Goal: Leave review/rating: Share an evaluation or opinion about a product, service, or content

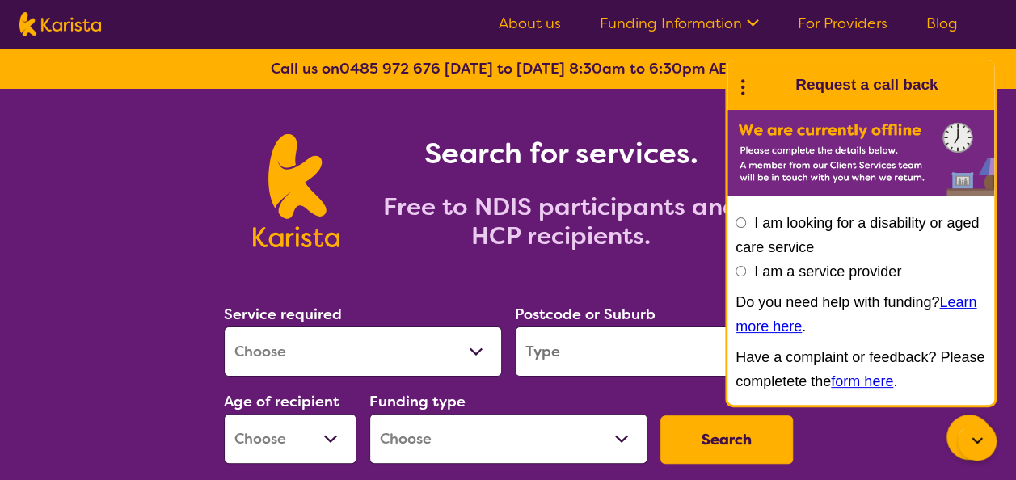
click at [972, 440] on icon at bounding box center [977, 441] width 19 height 19
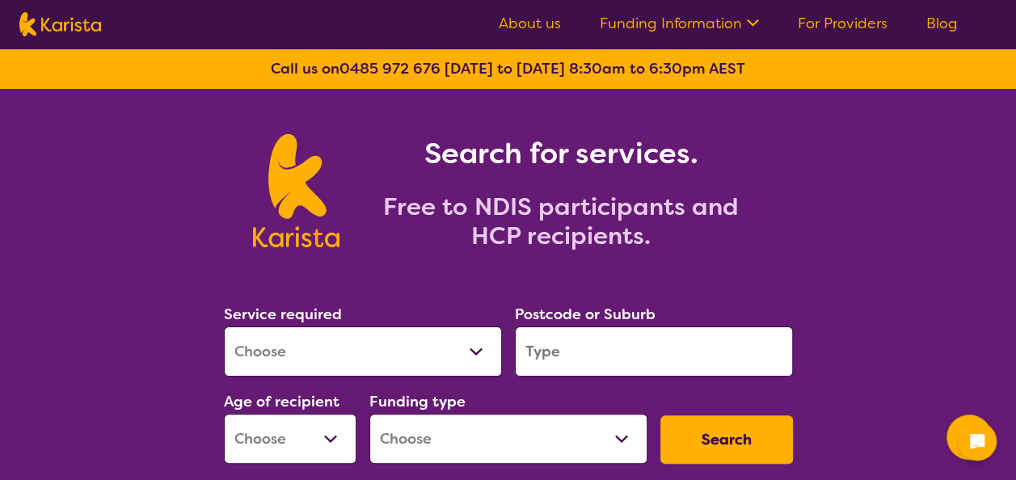
click at [432, 364] on select "Allied Health Assistant Assessment ([MEDICAL_DATA] or [MEDICAL_DATA]) Behaviour…" at bounding box center [363, 352] width 278 height 50
click at [285, 348] on select "Allied Health Assistant Assessment ([MEDICAL_DATA] or [MEDICAL_DATA]) Behaviour…" at bounding box center [363, 352] width 278 height 50
click at [110, 240] on div "Search for services. Free to NDIS participants and HCP recipients." at bounding box center [508, 173] width 1016 height 168
click at [299, 347] on select "Allied Health Assistant Assessment (ADHD or Autism) Behaviour support Counselli…" at bounding box center [363, 352] width 278 height 50
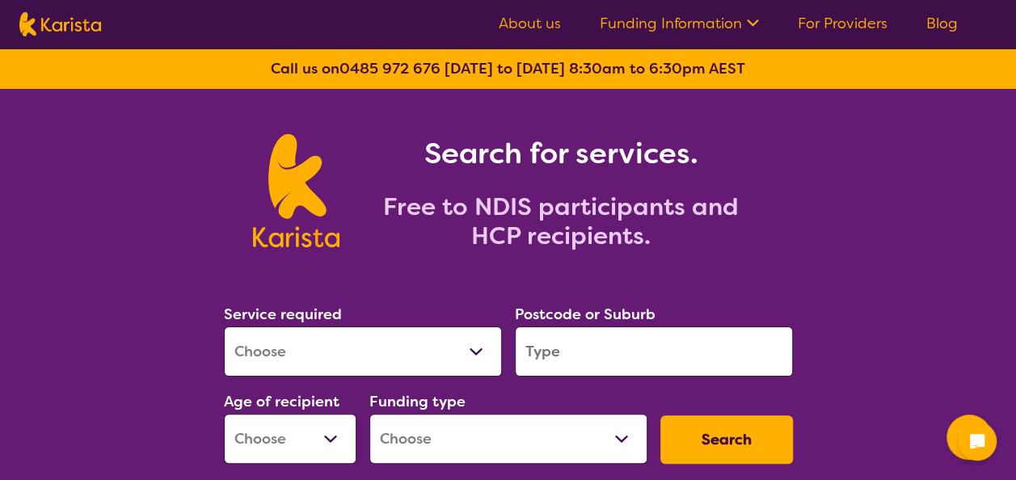
select select "Nursing services"
click at [224, 327] on select "Allied Health Assistant Assessment (ADHD or Autism) Behaviour support Counselli…" at bounding box center [363, 352] width 278 height 50
click at [551, 352] on input "search" at bounding box center [654, 352] width 278 height 50
click at [554, 367] on input "search" at bounding box center [654, 352] width 278 height 50
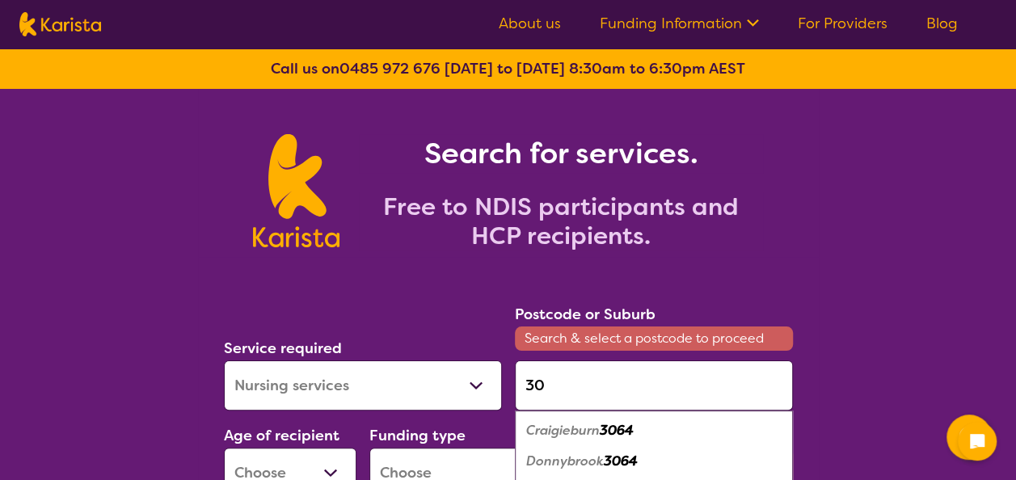
type input "3"
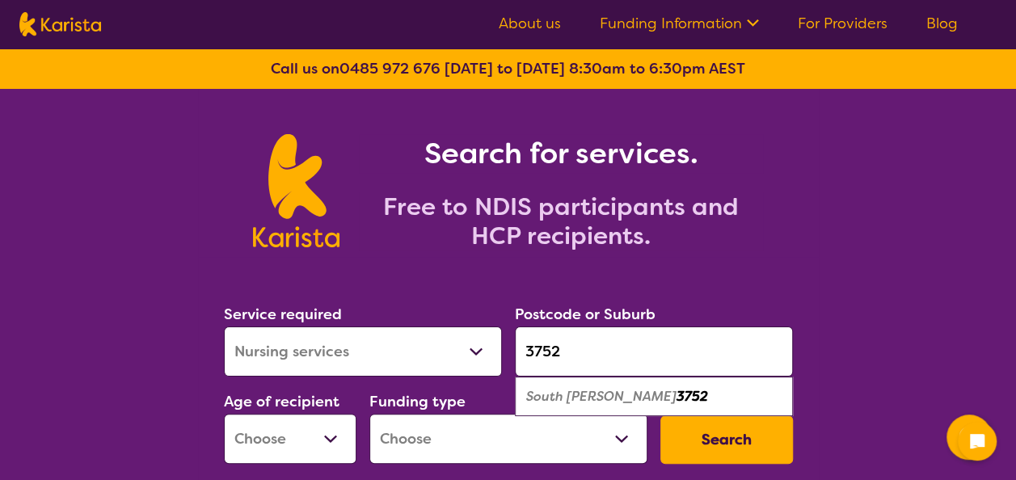
type input "3752"
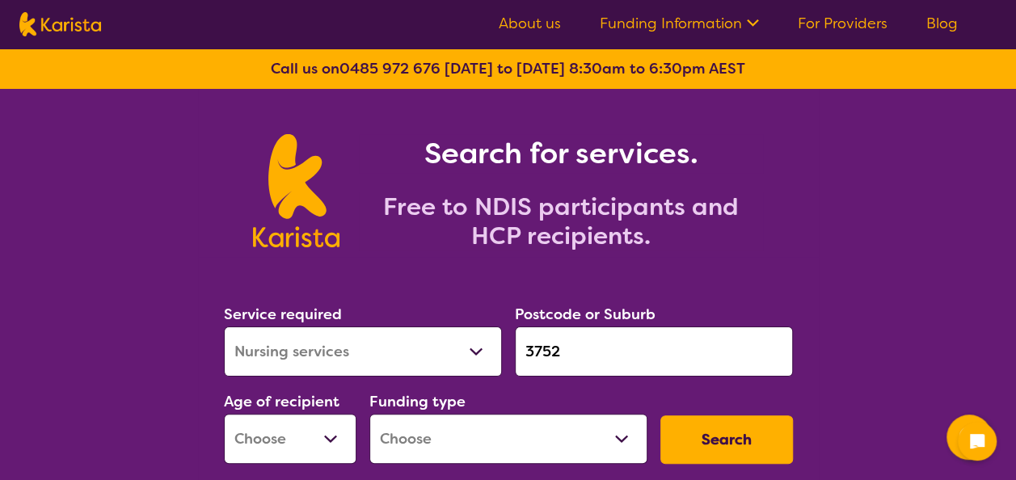
click at [300, 432] on select "Early Childhood - 0 to 9 Child - 10 to 11 Adolescent - 12 to 17 Adult - 18 to 6…" at bounding box center [290, 439] width 133 height 50
select select "AD"
click at [224, 414] on select "Early Childhood - 0 to 9 Child - 10 to 11 Adolescent - 12 to 17 Adult - 18 to 6…" at bounding box center [290, 439] width 133 height 50
click at [486, 451] on select "Home Care Package (HCP) National Disability Insurance Scheme (NDIS) I don't know" at bounding box center [508, 439] width 278 height 50
select select "NDIS"
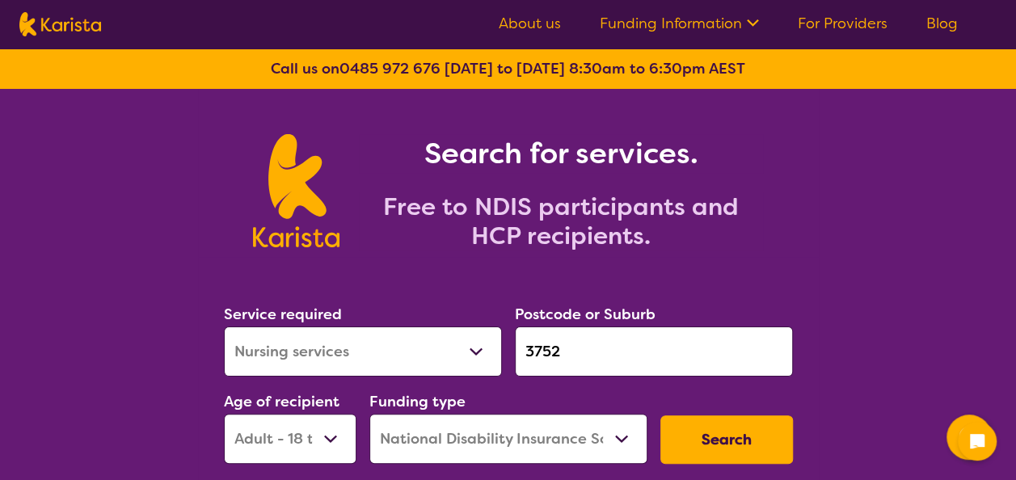
click at [369, 414] on select "Home Care Package (HCP) National Disability Insurance Scheme (NDIS) I don't know" at bounding box center [508, 439] width 278 height 50
click at [758, 435] on button "Search" at bounding box center [726, 439] width 133 height 48
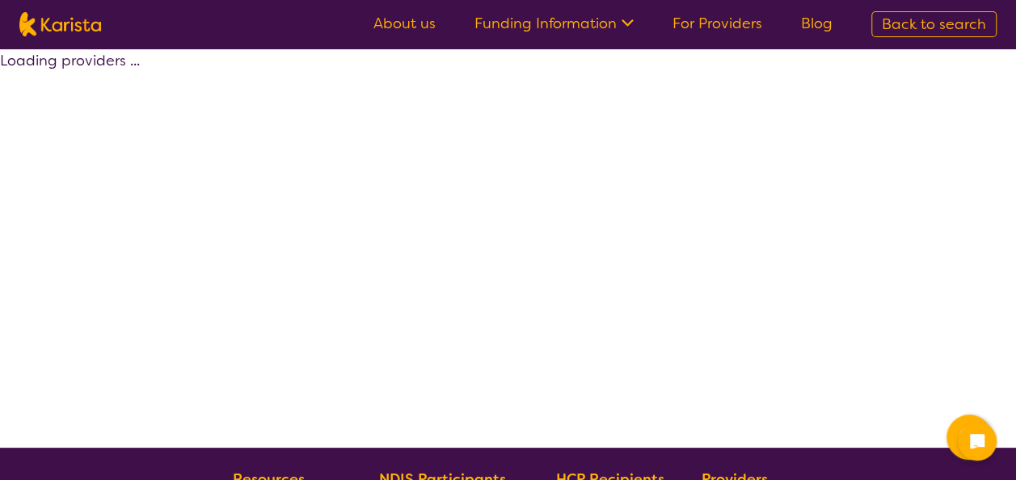
select select "by_score"
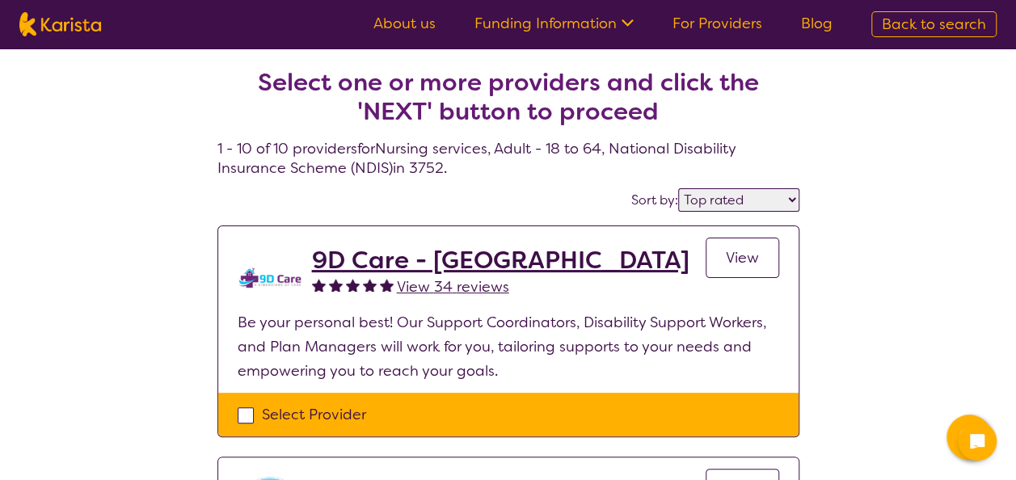
click at [696, 32] on link "For Providers" at bounding box center [718, 23] width 90 height 19
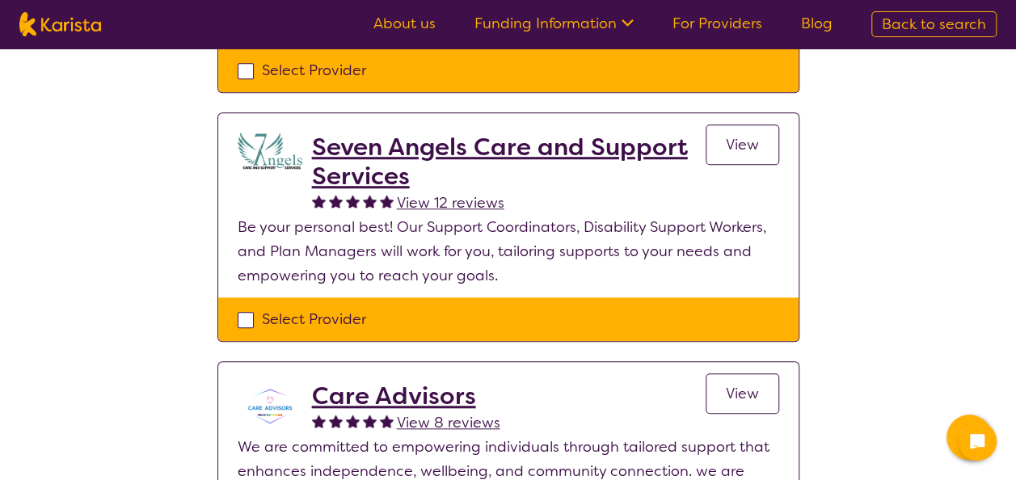
scroll to position [576, 0]
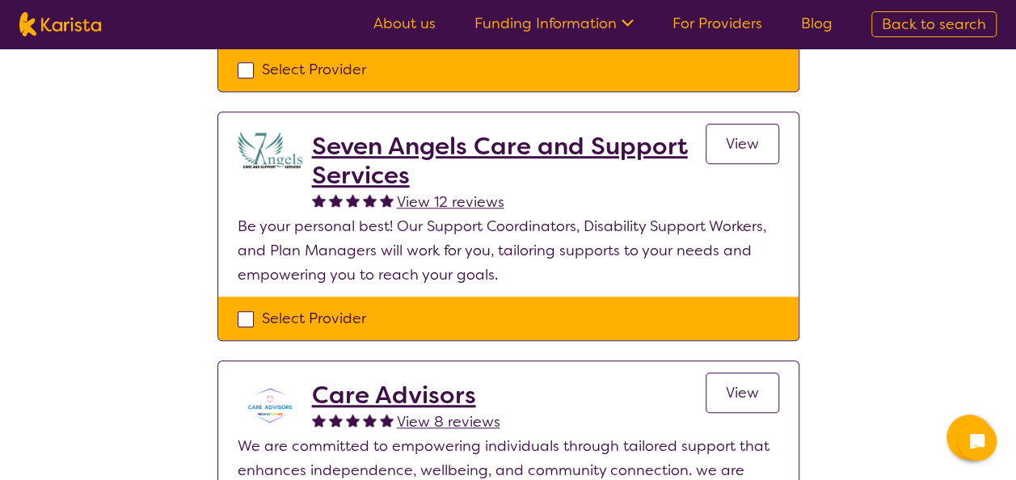
click at [351, 160] on h2 "Seven Angels Care and Support Services" at bounding box center [509, 161] width 394 height 58
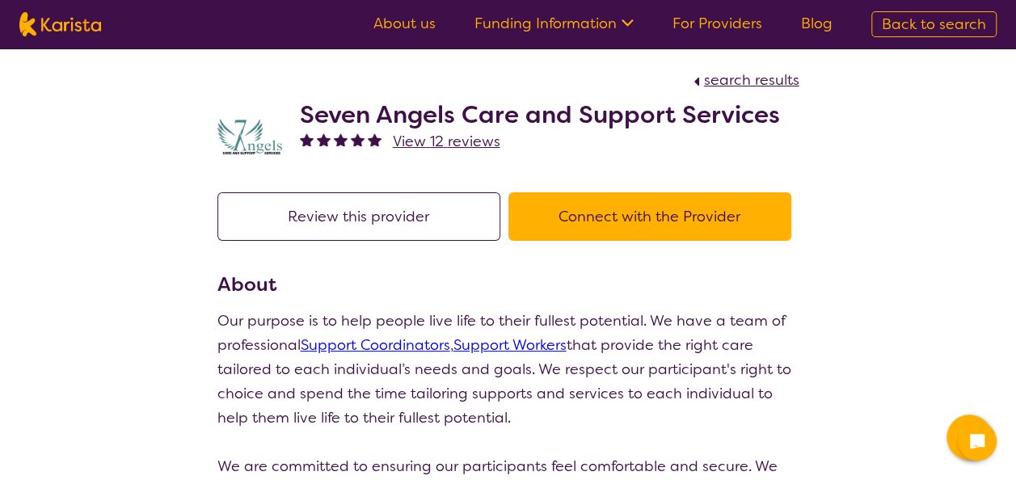
select select "by_score"
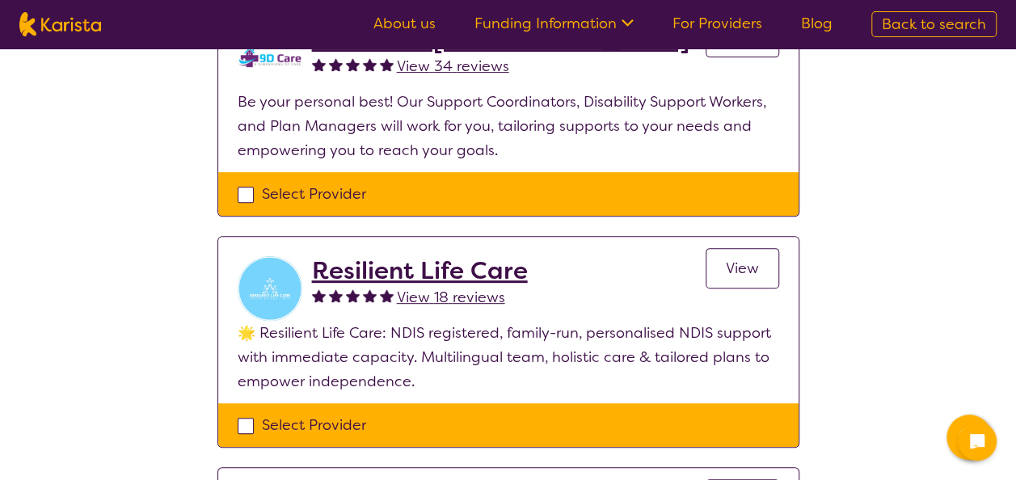
scroll to position [217, 0]
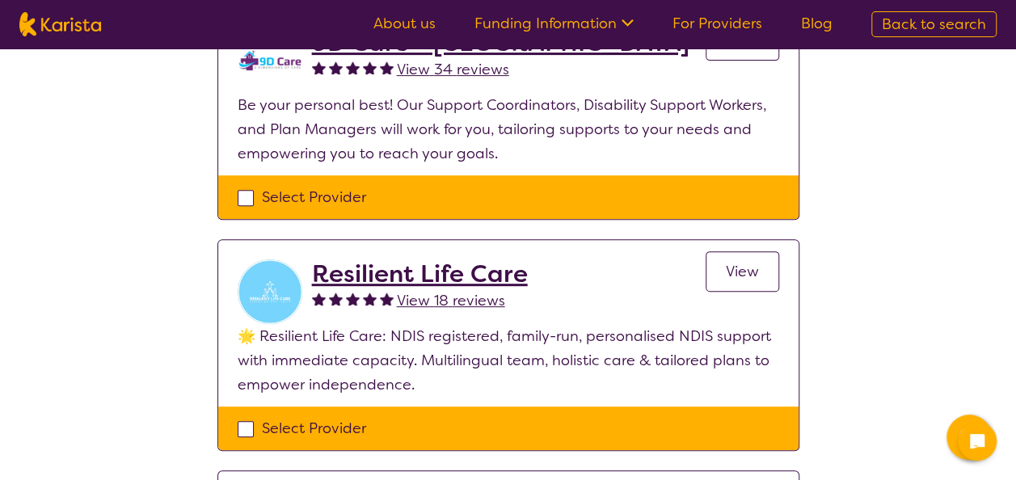
click at [466, 303] on span "View 18 reviews" at bounding box center [451, 300] width 108 height 19
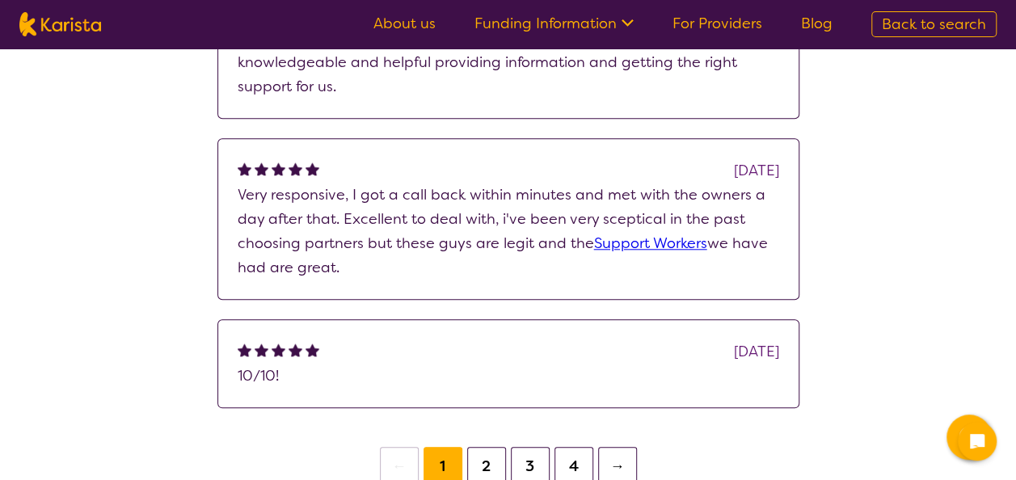
scroll to position [676, 0]
select select "by_score"
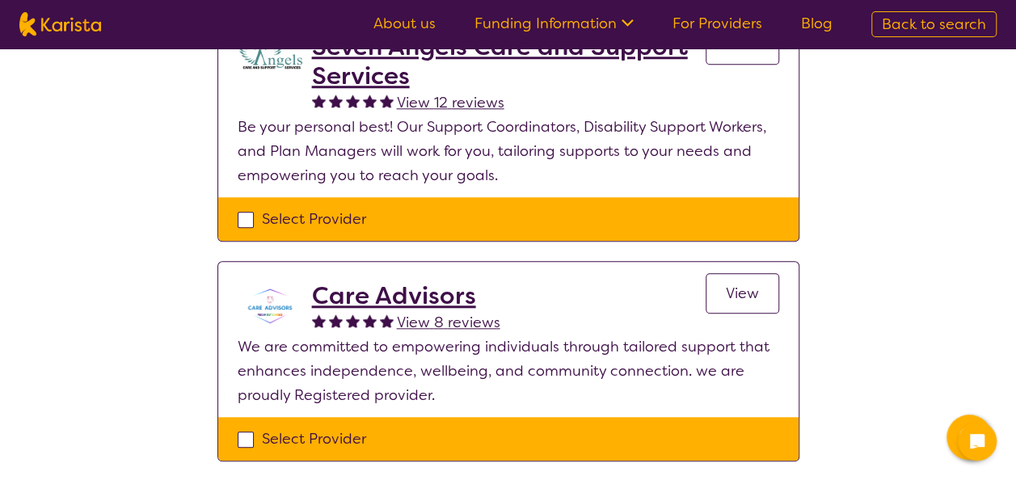
scroll to position [217, 0]
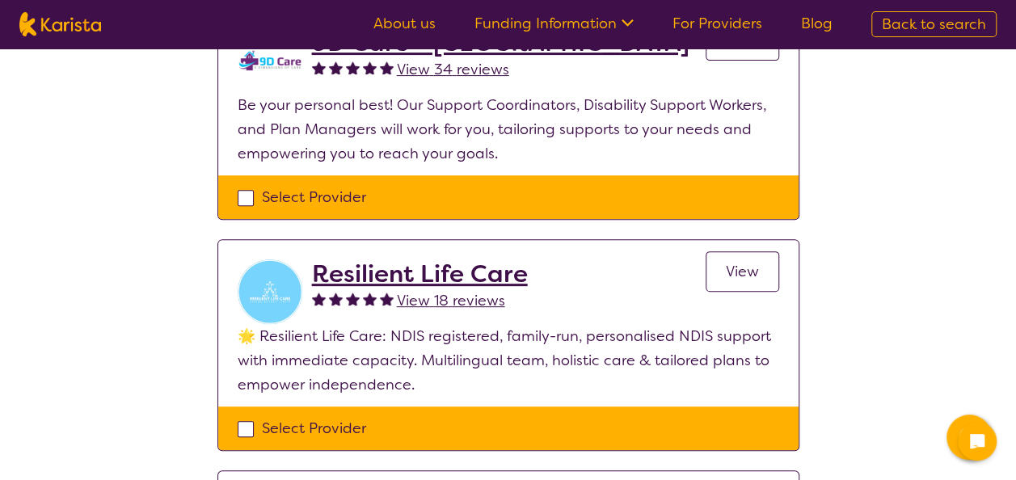
select select "Nursing services"
select select "AD"
select select "NDIS"
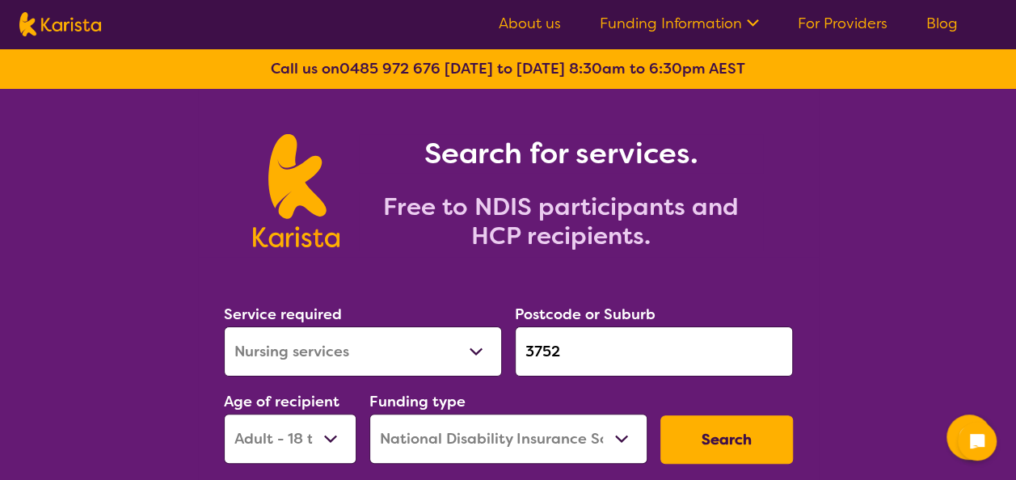
click at [801, 162] on section "Search for services. Free to NDIS participants and HCP recipients." at bounding box center [508, 173] width 621 height 168
click at [815, 20] on link "For Providers" at bounding box center [843, 23] width 90 height 19
click at [376, 360] on select "Allied Health Assistant Assessment (ADHD or Autism) Behaviour support Counselli…" at bounding box center [363, 352] width 278 height 50
select select "Support worker"
click at [224, 327] on select "Allied Health Assistant Assessment (ADHD or Autism) Behaviour support Counselli…" at bounding box center [363, 352] width 278 height 50
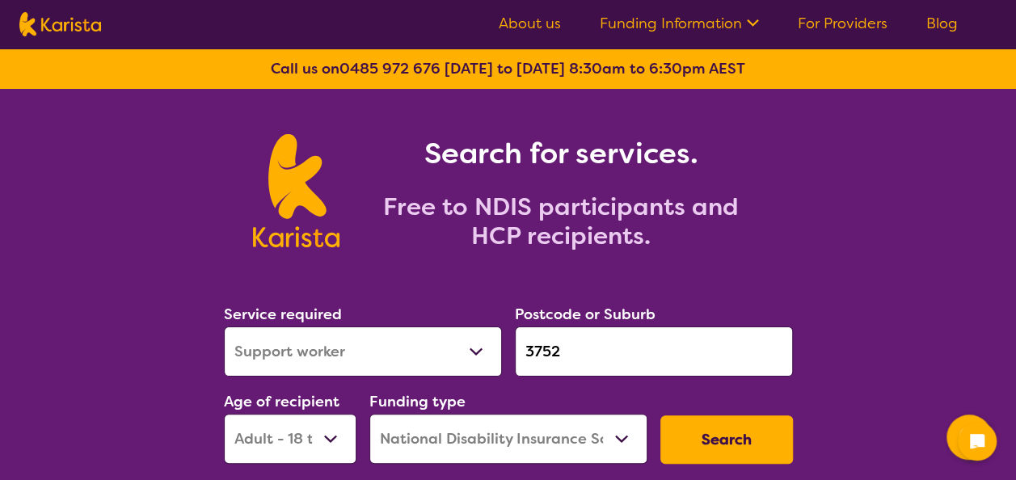
click at [707, 440] on button "Search" at bounding box center [726, 439] width 133 height 48
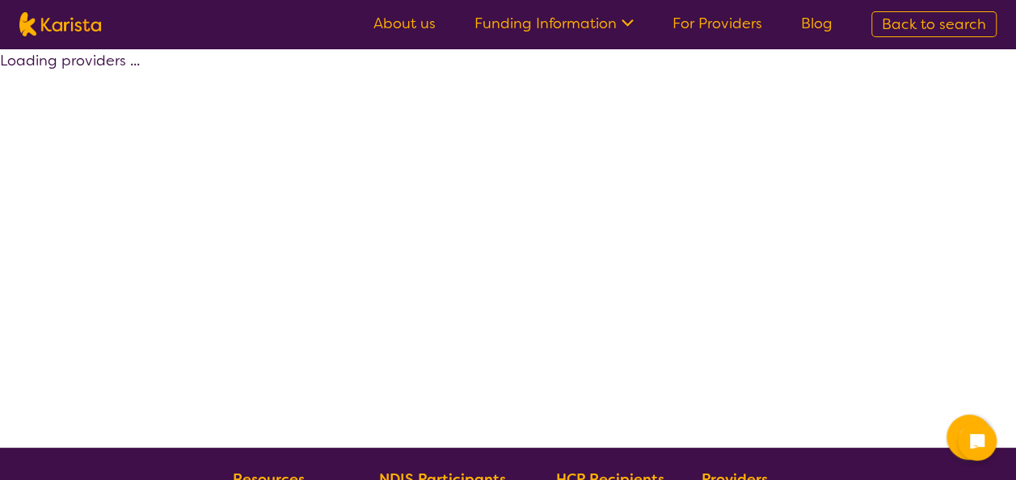
select select "by_score"
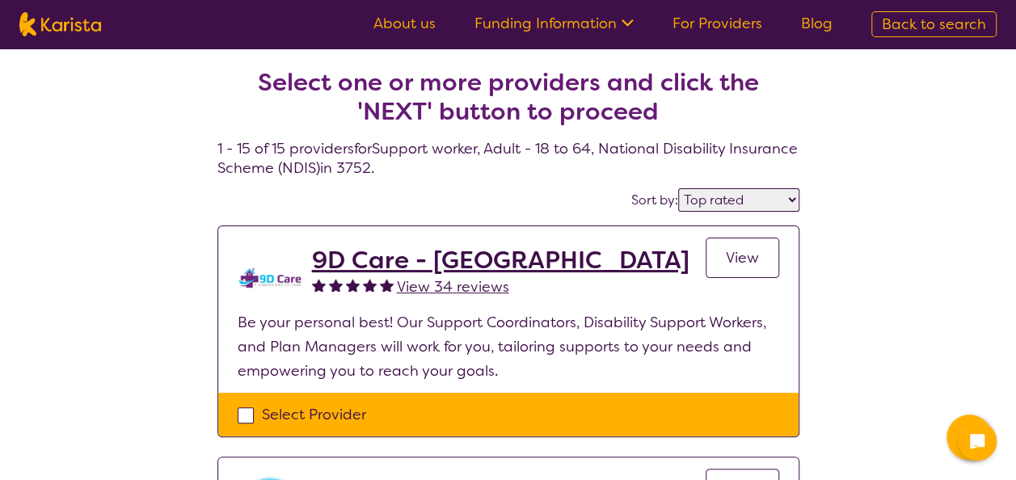
select select "Support worker"
select select "AD"
select select "NDIS"
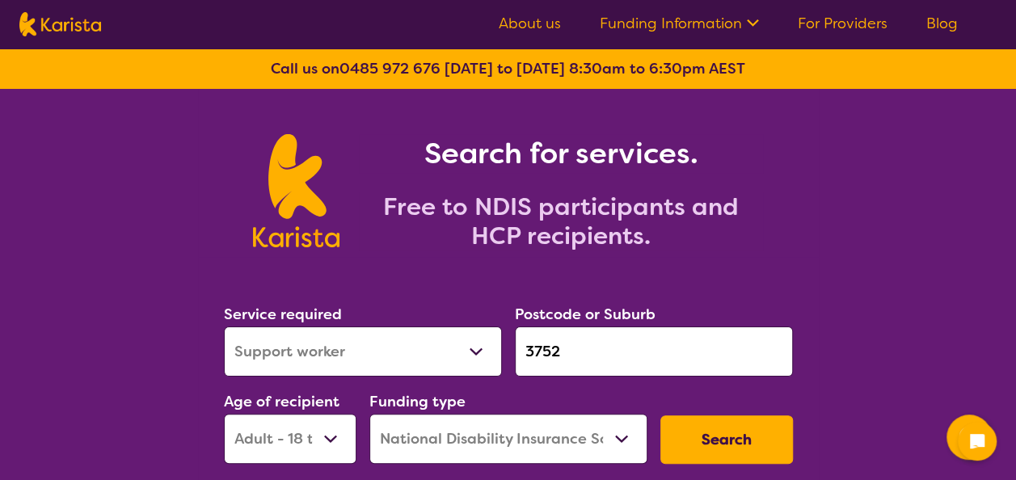
click at [828, 31] on link "For Providers" at bounding box center [843, 23] width 90 height 19
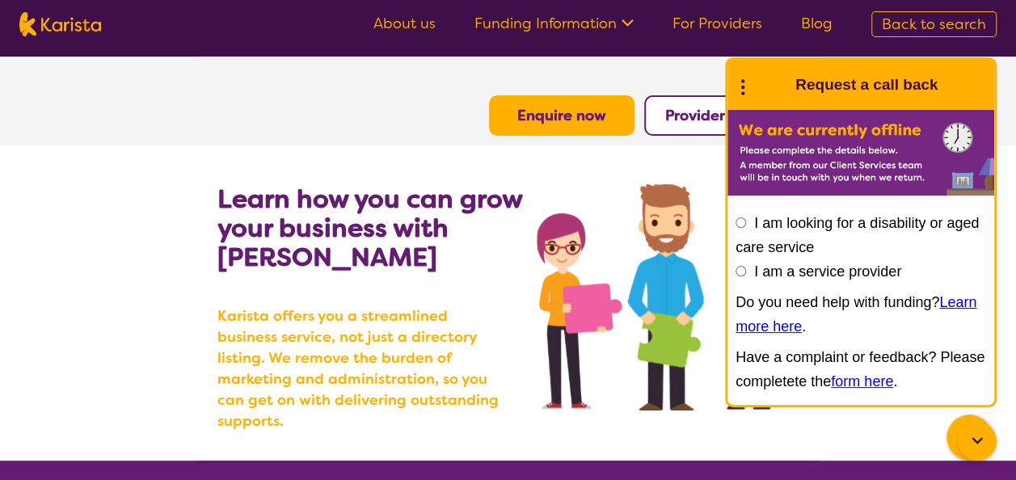
click at [543, 77] on section "Enquire now Provider Login" at bounding box center [508, 96] width 621 height 79
click at [732, 32] on link "For Providers" at bounding box center [718, 23] width 90 height 19
click at [718, 110] on b "Provider Login" at bounding box center [716, 115] width 103 height 19
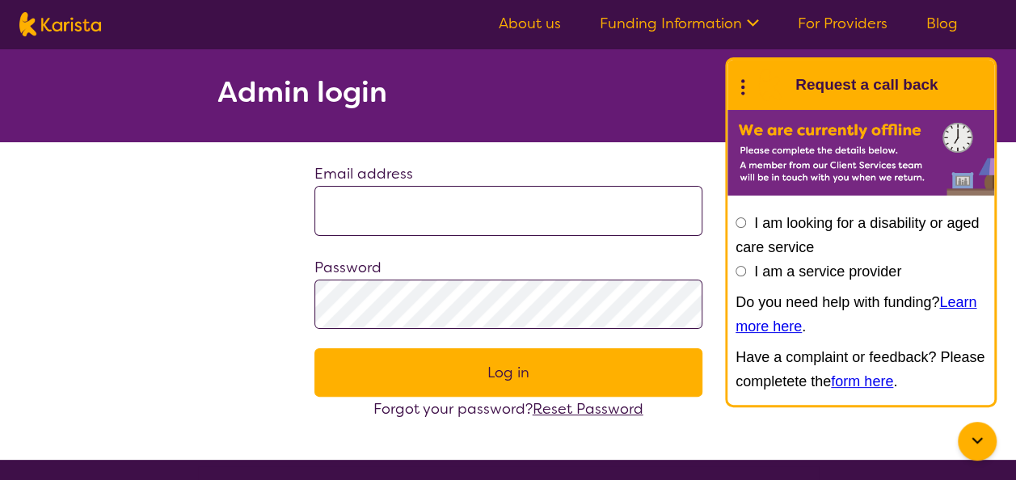
type input "**********"
click at [462, 378] on button "Log in" at bounding box center [508, 372] width 388 height 48
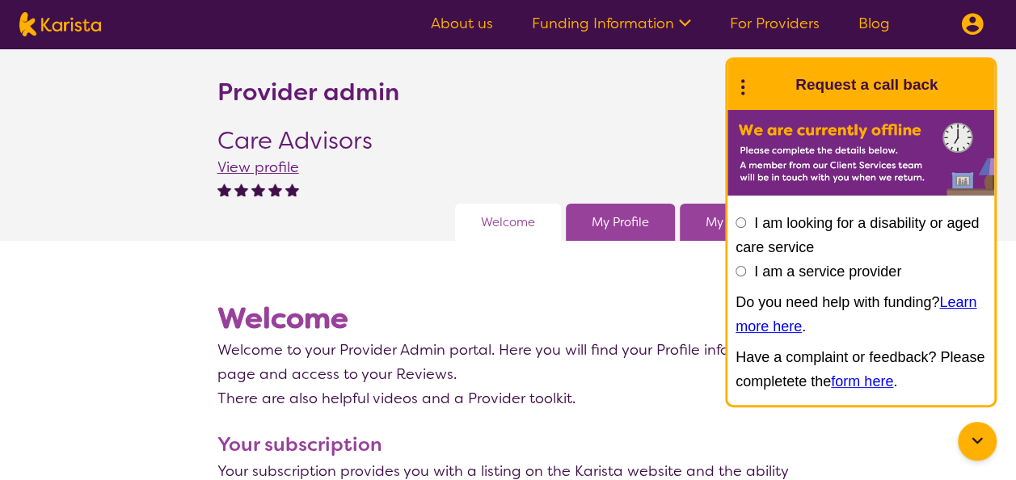
click at [985, 432] on icon at bounding box center [977, 441] width 19 height 19
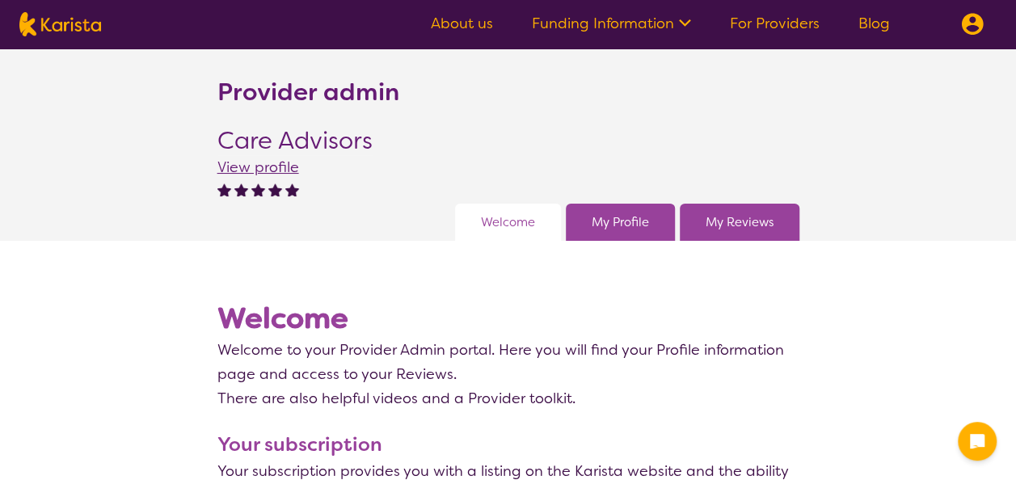
click at [255, 167] on span "View profile" at bounding box center [258, 167] width 82 height 19
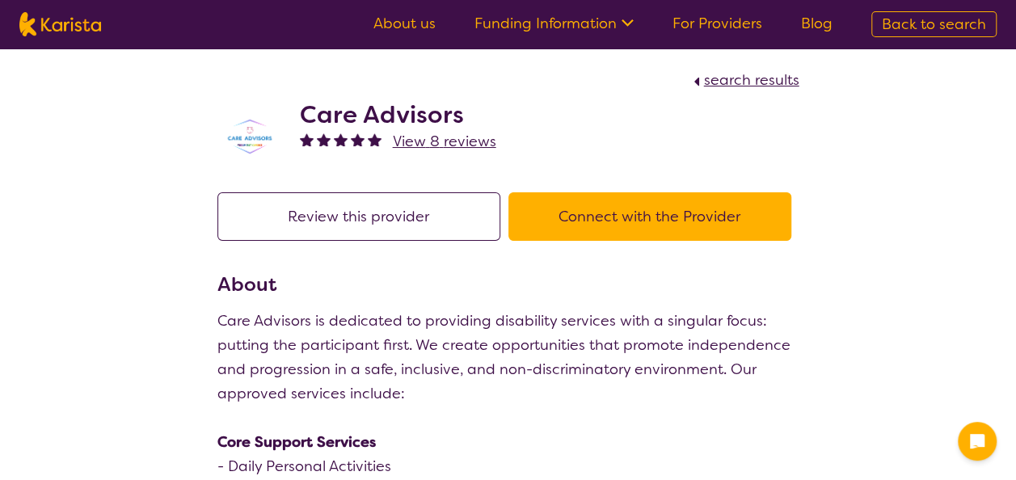
click at [409, 213] on button "Review this provider" at bounding box center [358, 216] width 283 height 48
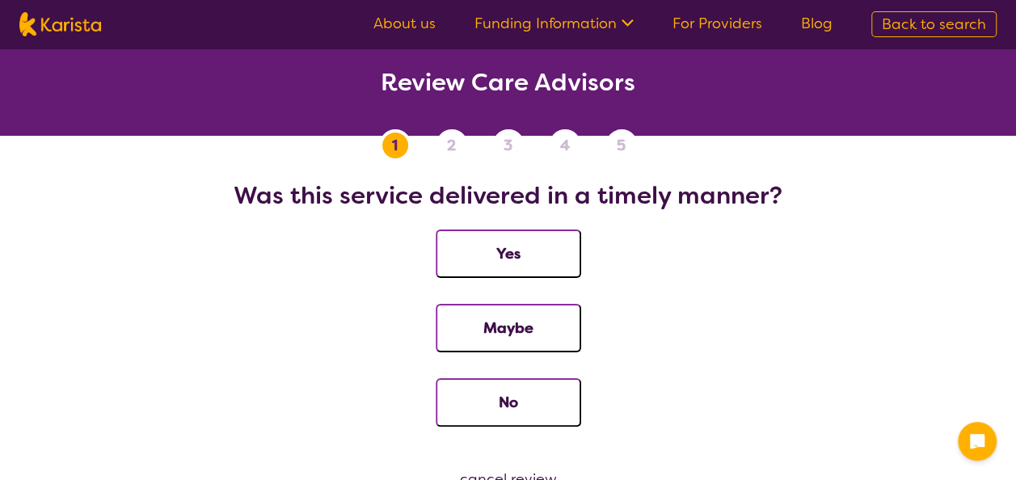
click at [517, 260] on button "Yes" at bounding box center [508, 254] width 145 height 48
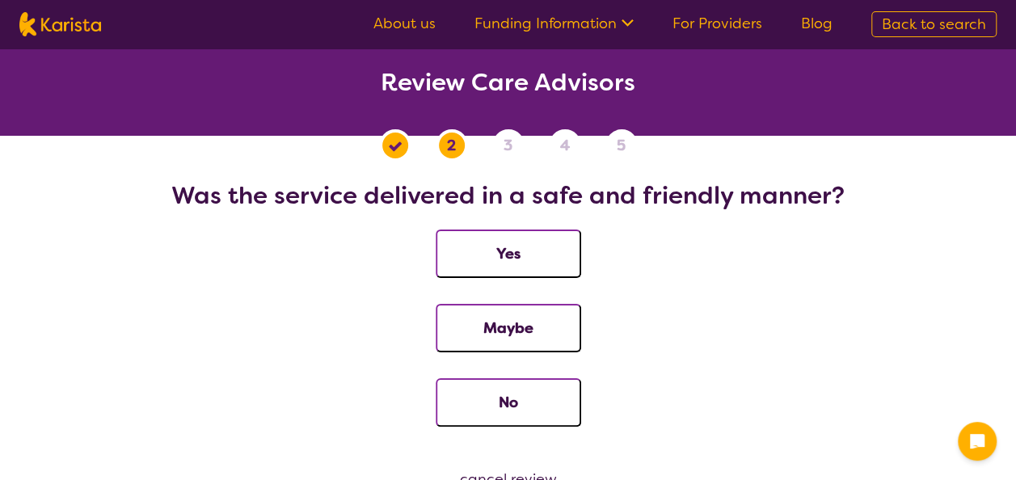
click at [517, 260] on button "Yes" at bounding box center [508, 254] width 145 height 48
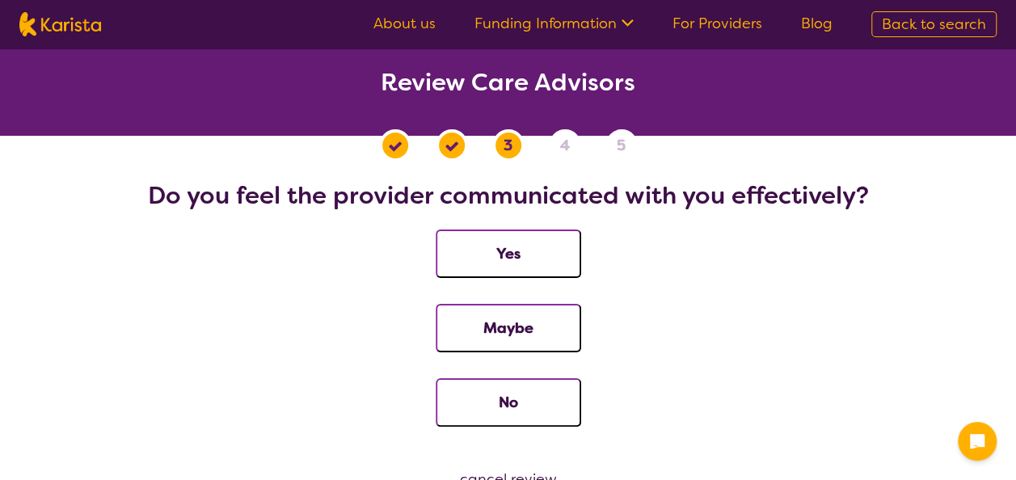
click at [517, 260] on button "Yes" at bounding box center [508, 254] width 145 height 48
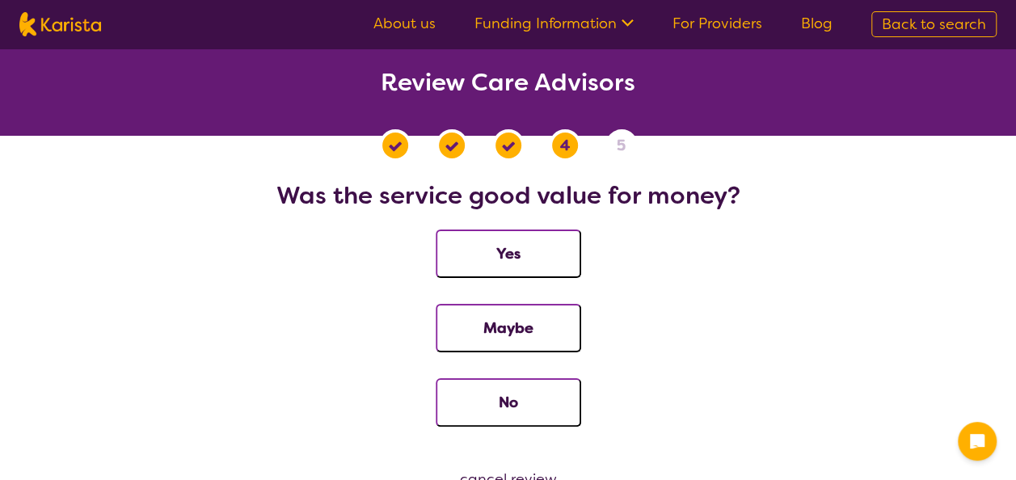
click at [517, 260] on button "Yes" at bounding box center [508, 254] width 145 height 48
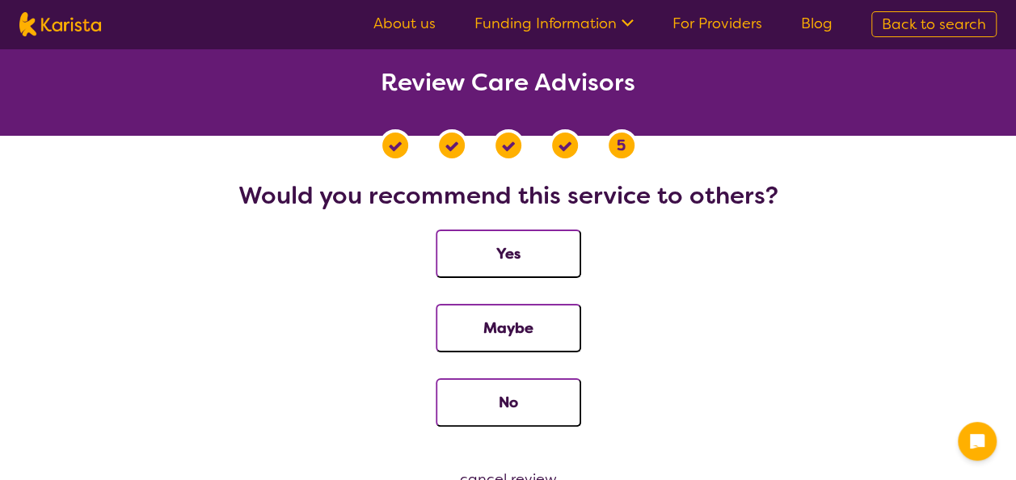
click at [517, 260] on button "Yes" at bounding box center [508, 254] width 145 height 48
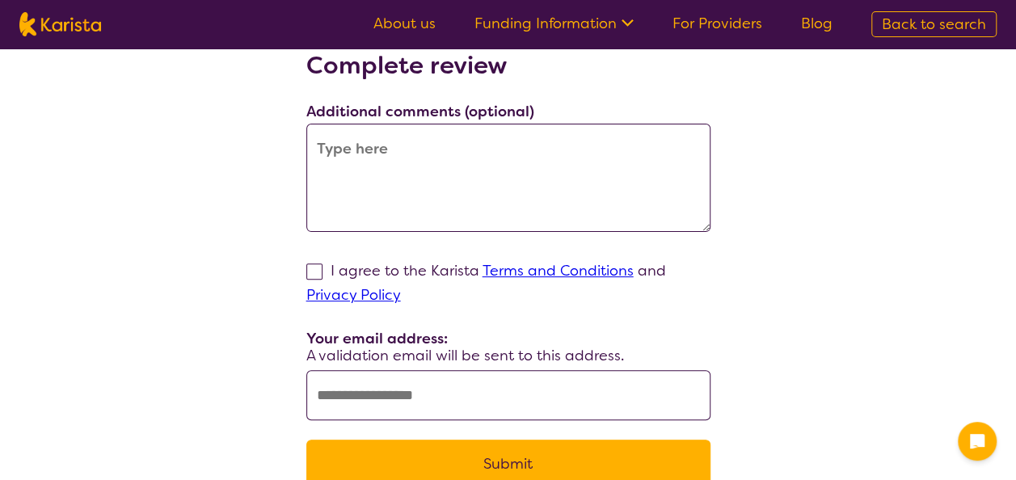
scroll to position [131, 0]
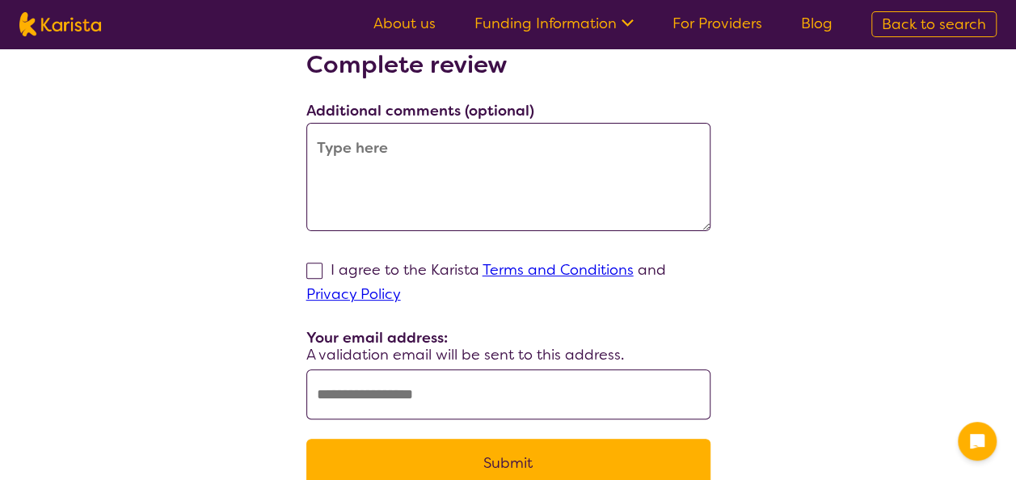
click at [318, 274] on span at bounding box center [314, 271] width 16 height 16
click at [401, 289] on input "I agree to the Karista Terms and Conditions and Privacy Policy" at bounding box center [406, 294] width 11 height 11
checkbox input "true"
click at [378, 170] on textarea at bounding box center [508, 177] width 404 height 108
click at [395, 388] on input "text" at bounding box center [508, 394] width 404 height 50
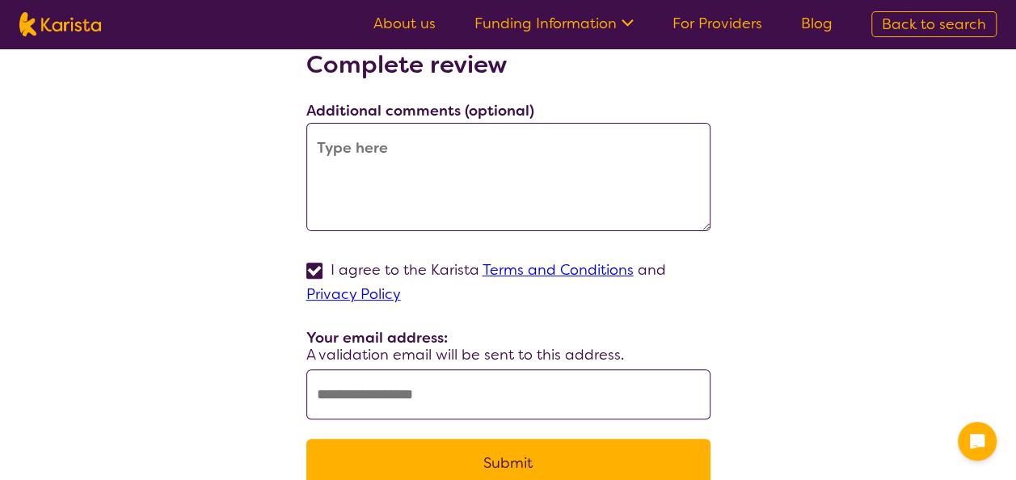
click at [335, 152] on textarea at bounding box center [508, 177] width 404 height 108
click at [450, 149] on textarea at bounding box center [508, 177] width 404 height 108
paste textarea "Care Advisors truly listen, empower choice, explain everything clearly, and del…"
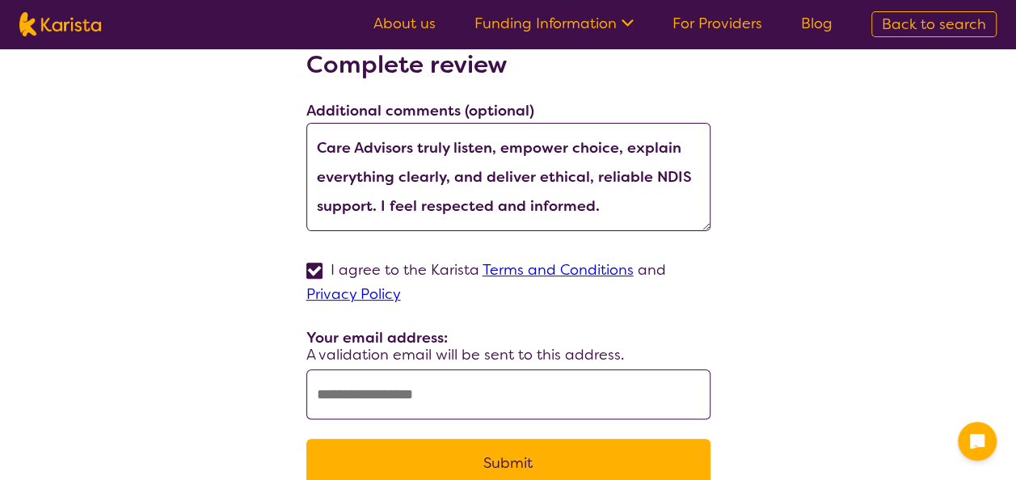
click at [496, 154] on textarea "Care Advisors truly listen, empower choice, explain everything clearly, and del…" at bounding box center [508, 177] width 404 height 108
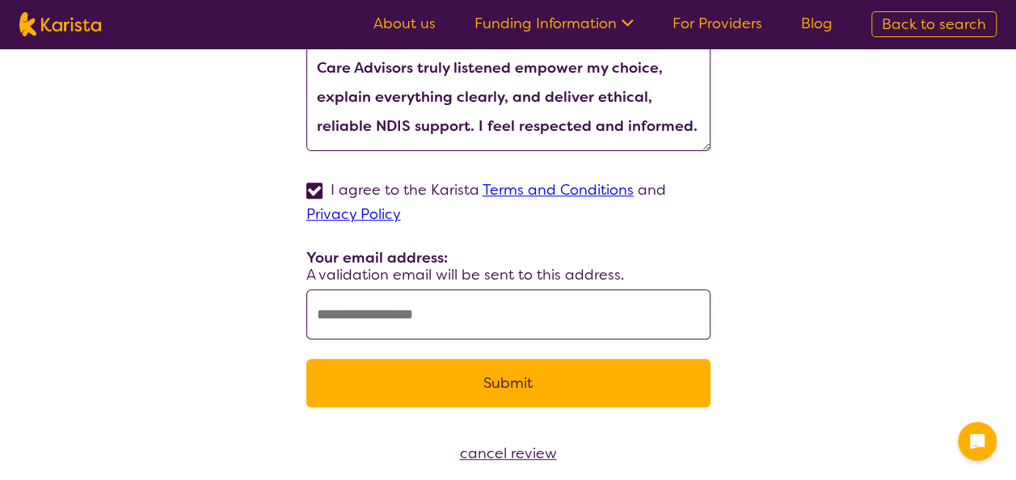
scroll to position [217, 0]
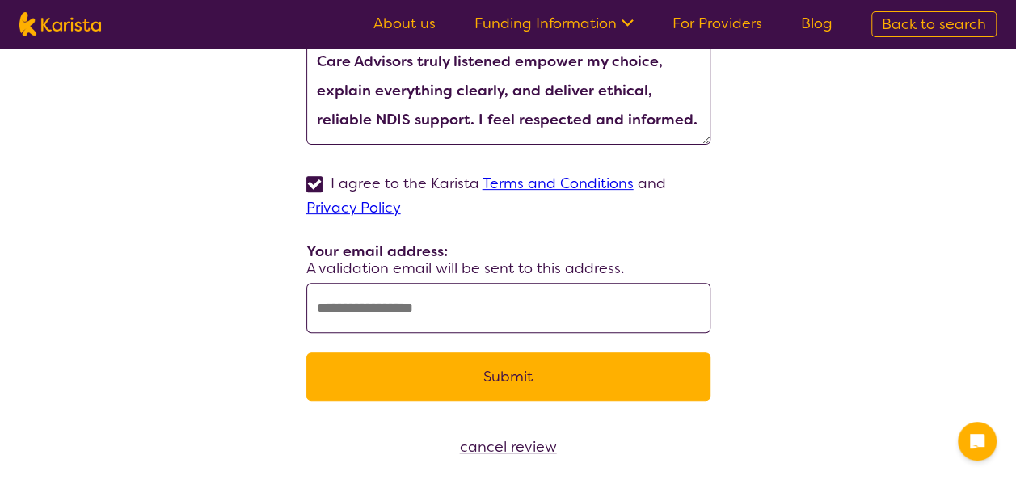
type textarea "Care Advisors truly listened empower my choice, explain everything clearly, and…"
click at [469, 322] on input "text" at bounding box center [508, 308] width 404 height 50
click at [456, 317] on input "text" at bounding box center [508, 308] width 404 height 50
click at [408, 306] on input "text" at bounding box center [508, 308] width 404 height 50
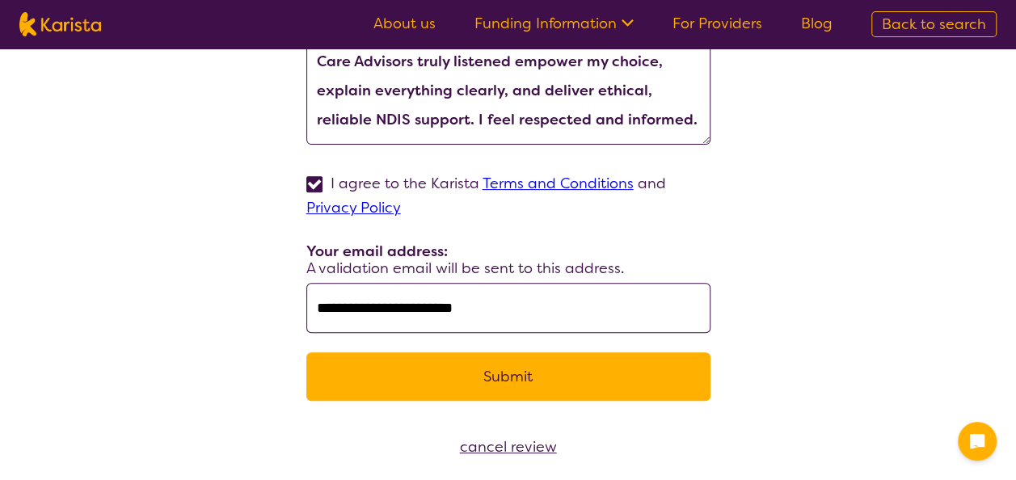
type input "**********"
click at [375, 367] on button "Submit" at bounding box center [508, 376] width 404 height 48
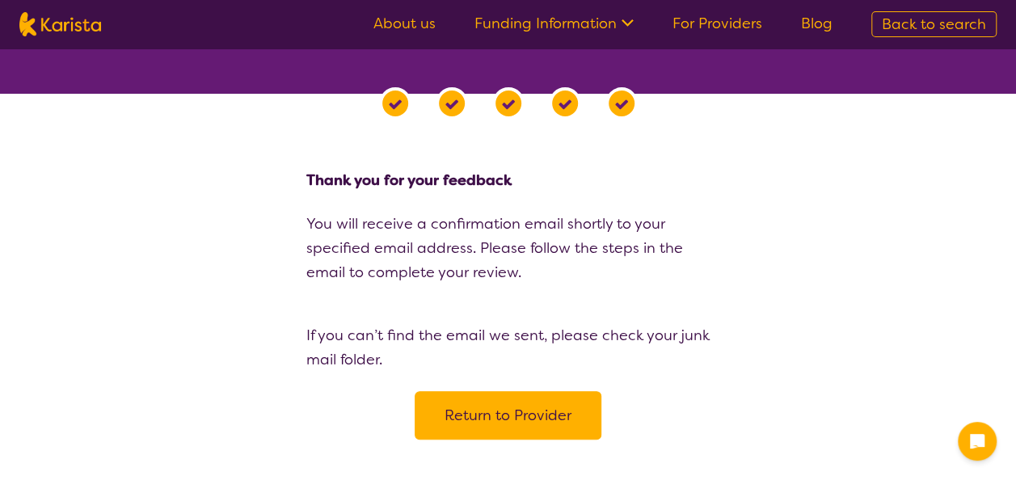
scroll to position [44, 0]
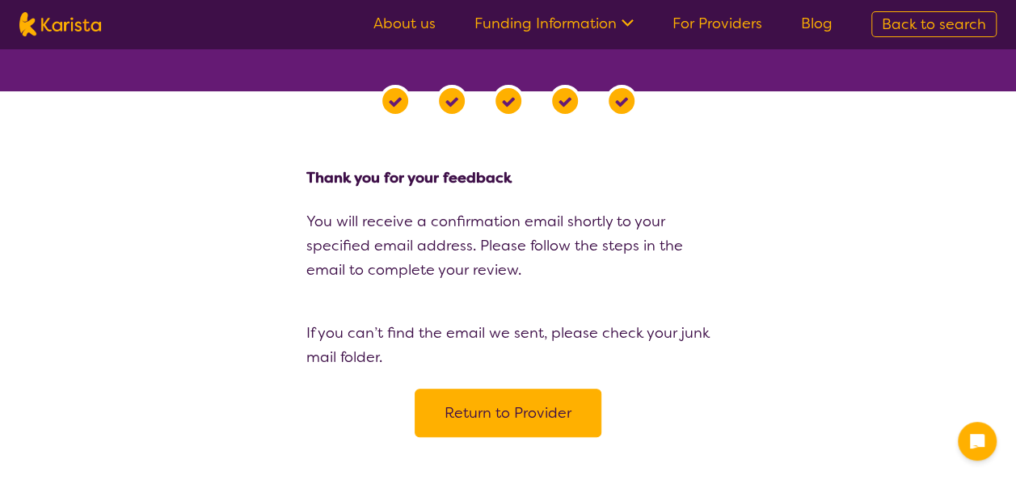
click at [511, 410] on button "Return to Provider" at bounding box center [508, 413] width 187 height 48
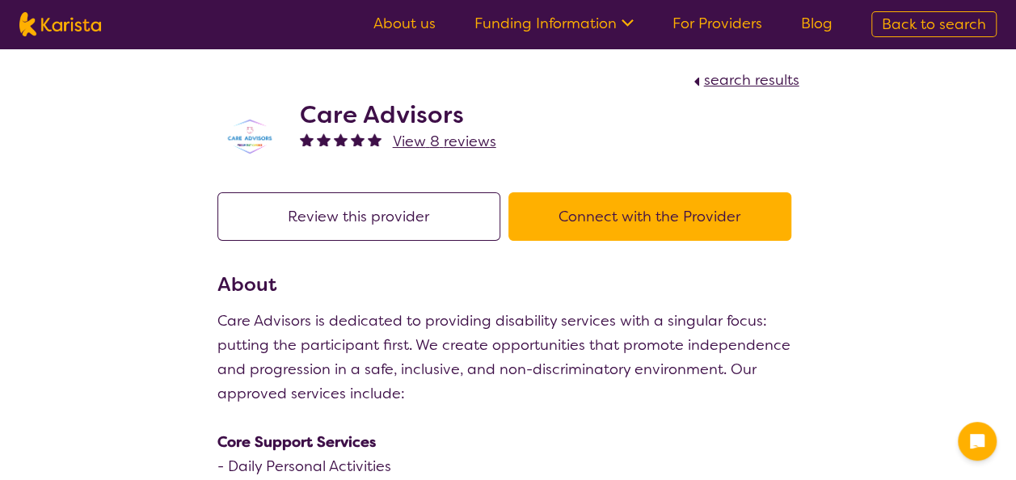
click at [710, 19] on link "For Providers" at bounding box center [718, 23] width 90 height 19
click at [411, 19] on link "About us" at bounding box center [404, 23] width 62 height 19
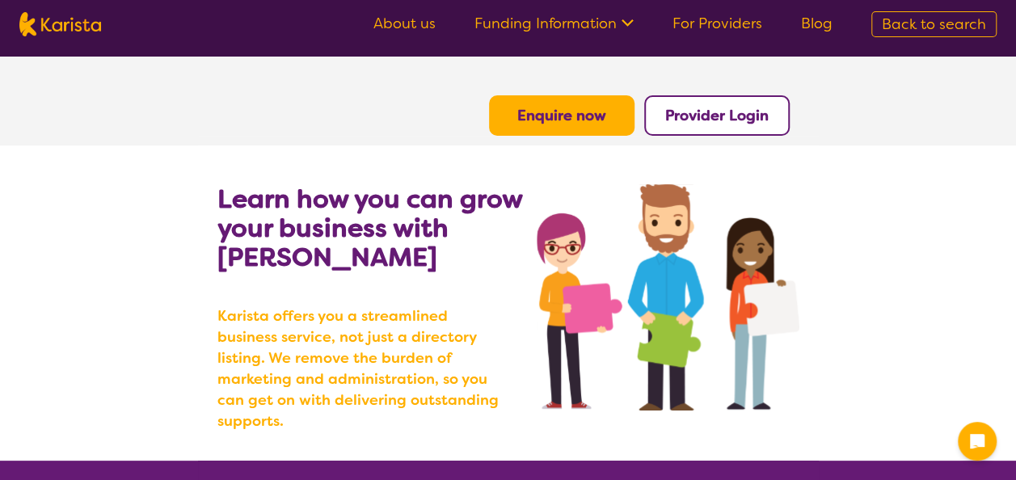
click at [705, 123] on b "Provider Login" at bounding box center [716, 115] width 103 height 19
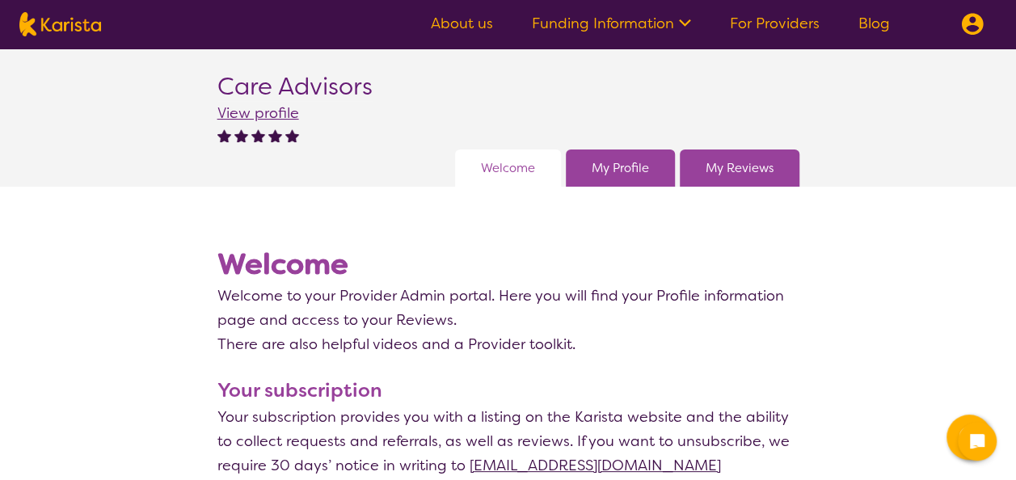
scroll to position [67, 0]
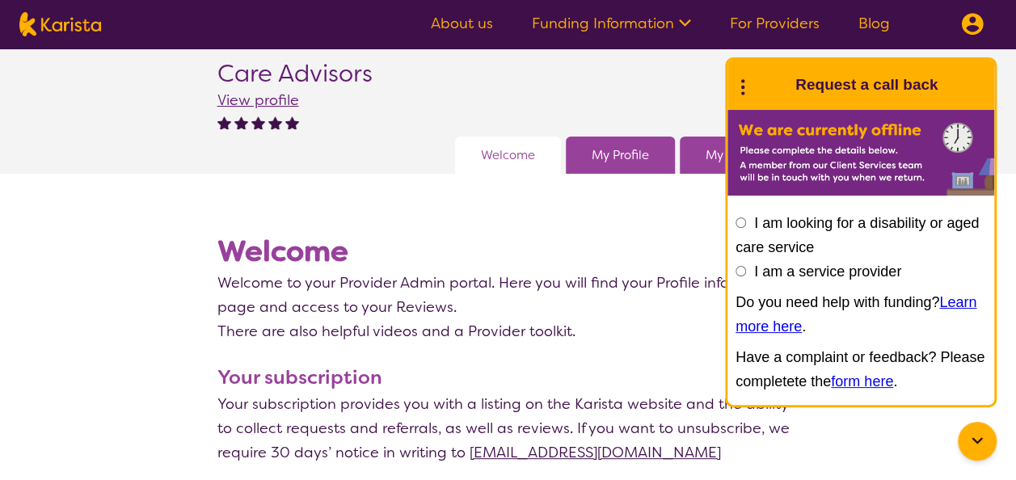
click at [975, 447] on icon at bounding box center [977, 441] width 19 height 19
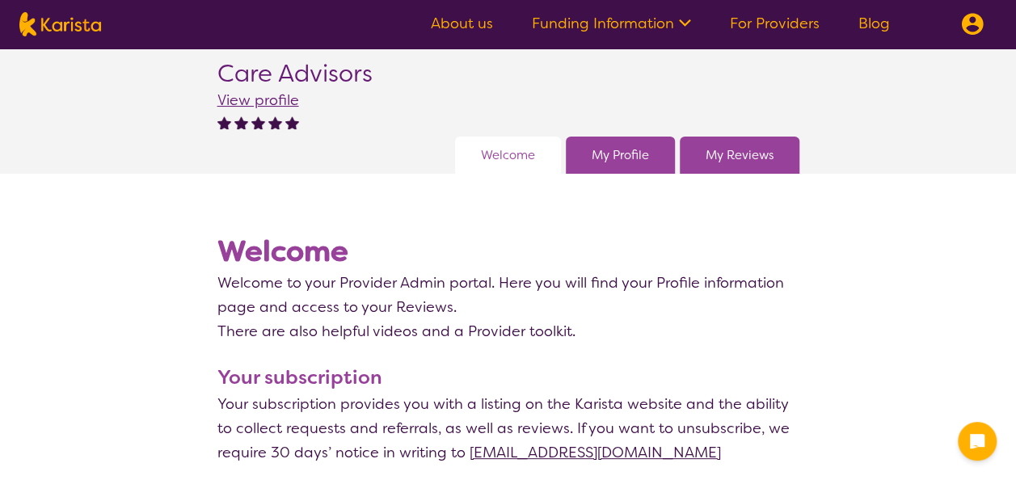
click at [617, 160] on link "My Profile" at bounding box center [620, 155] width 57 height 24
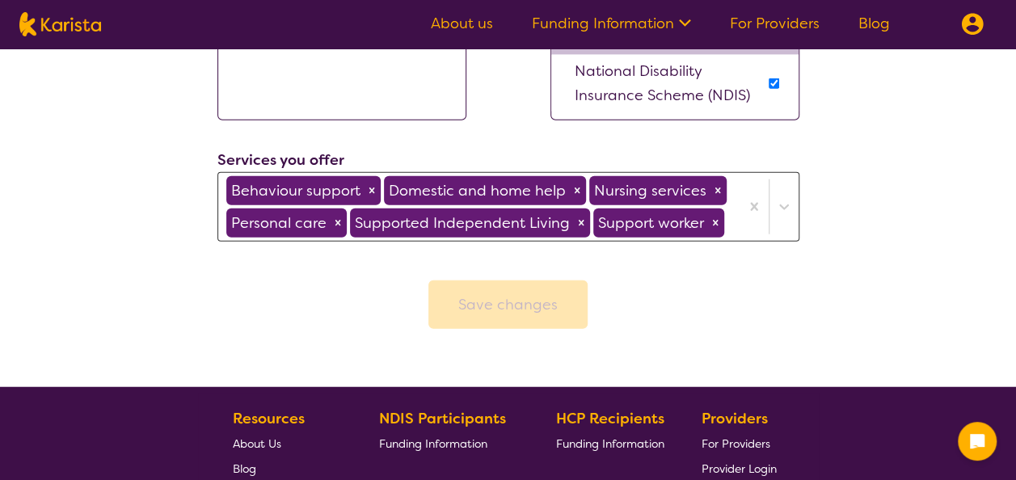
scroll to position [1852, 0]
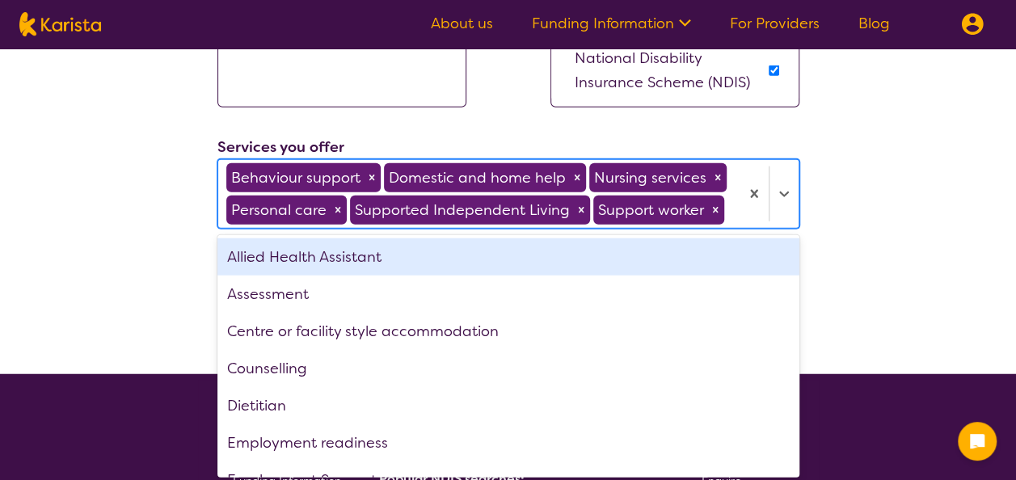
click at [742, 219] on div at bounding box center [769, 194] width 59 height 68
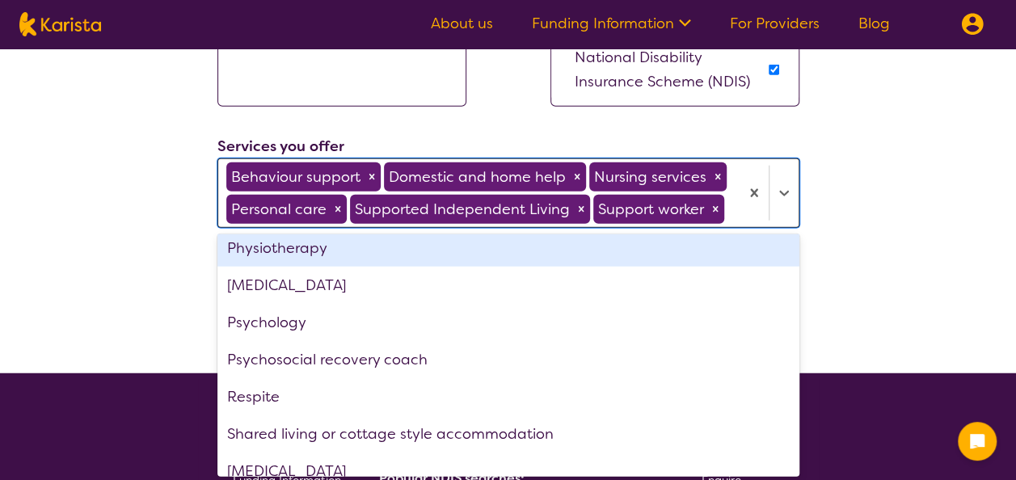
scroll to position [656, 0]
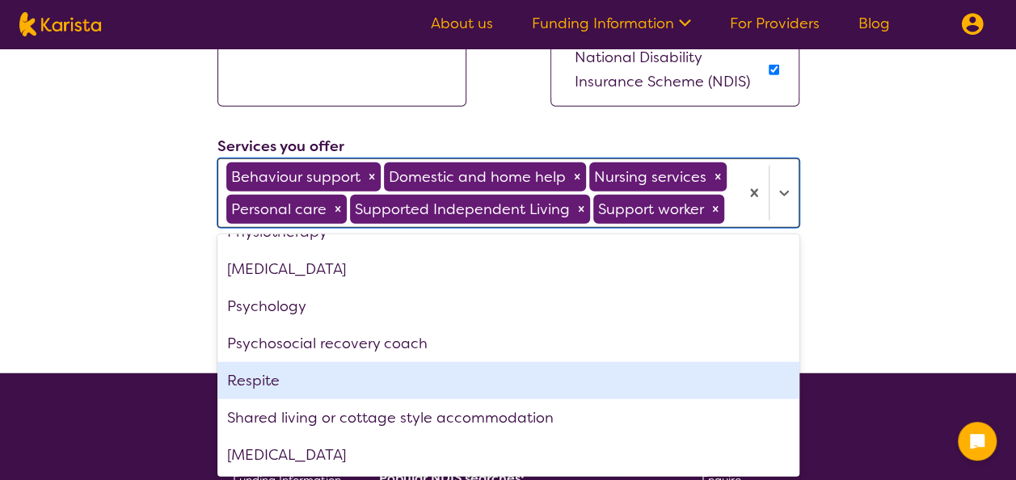
click at [272, 377] on div "Respite" at bounding box center [508, 380] width 582 height 37
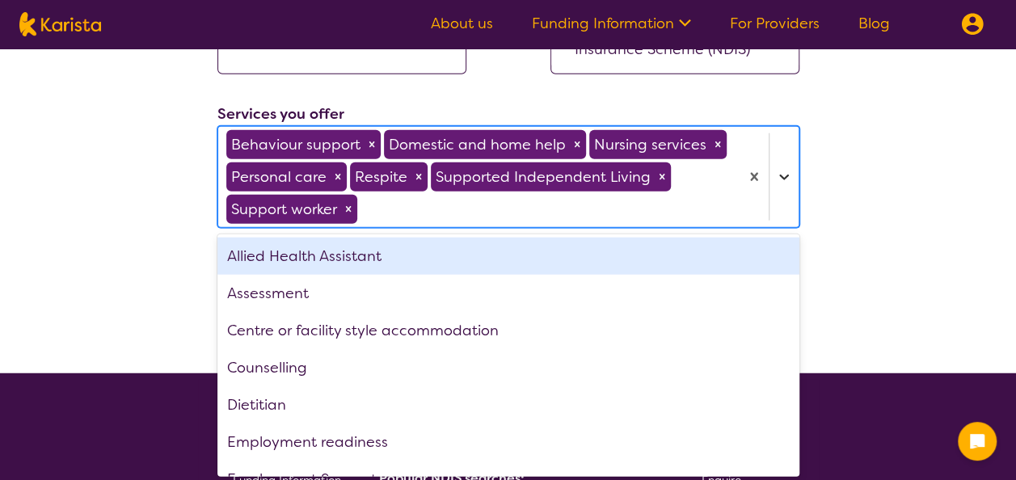
click at [776, 209] on div at bounding box center [769, 177] width 59 height 100
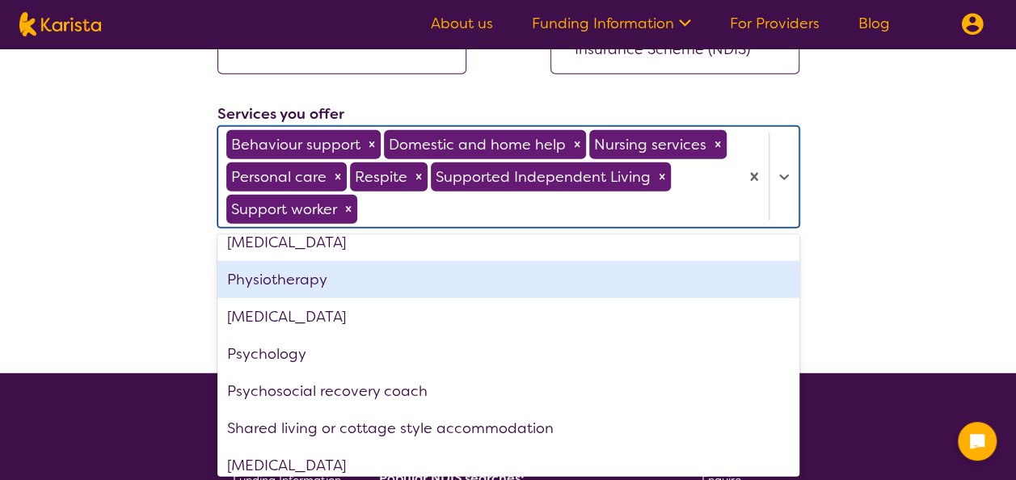
scroll to position [619, 0]
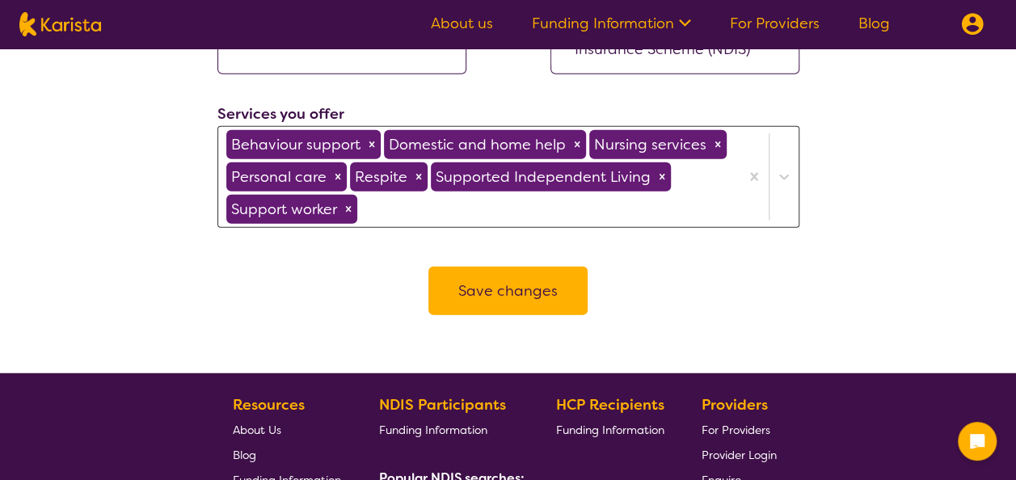
click at [417, 183] on div "Remove Respite" at bounding box center [419, 176] width 18 height 29
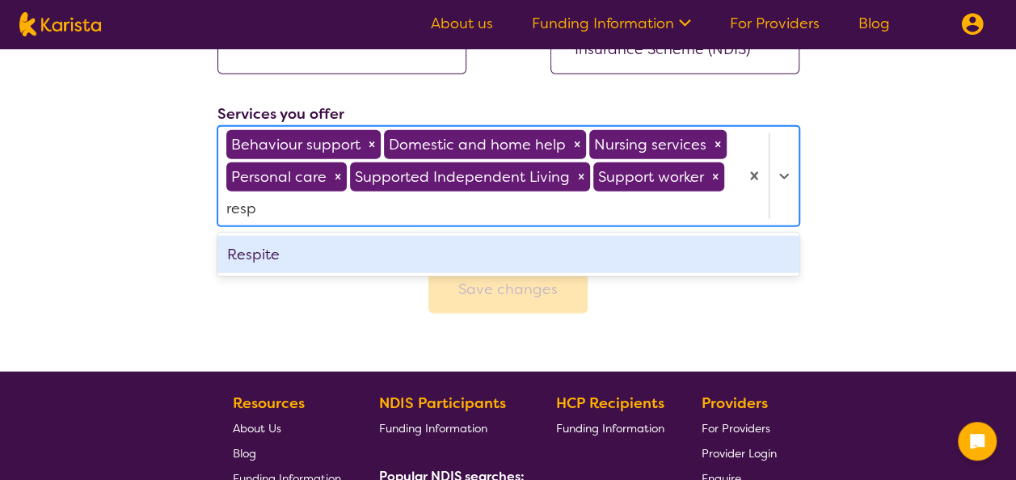
type input "respi"
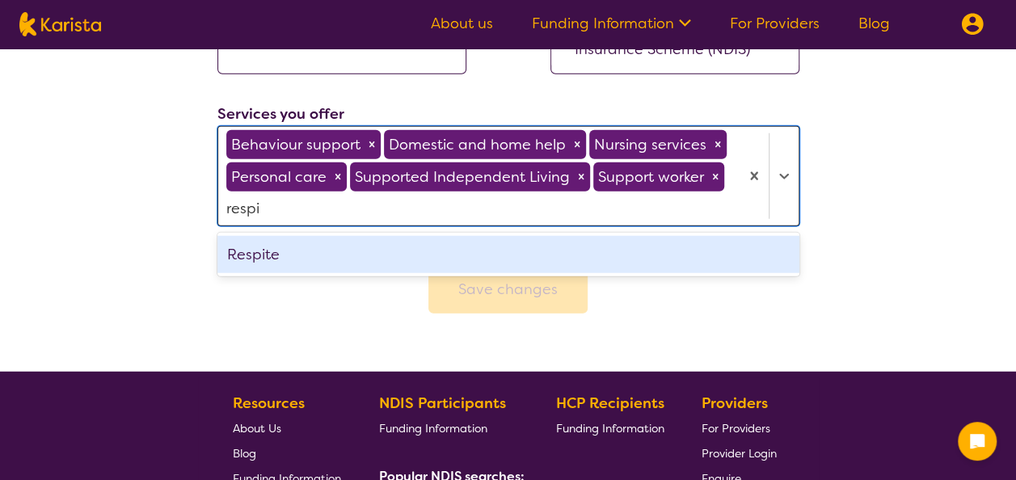
click at [509, 245] on div "Respite" at bounding box center [508, 254] width 582 height 37
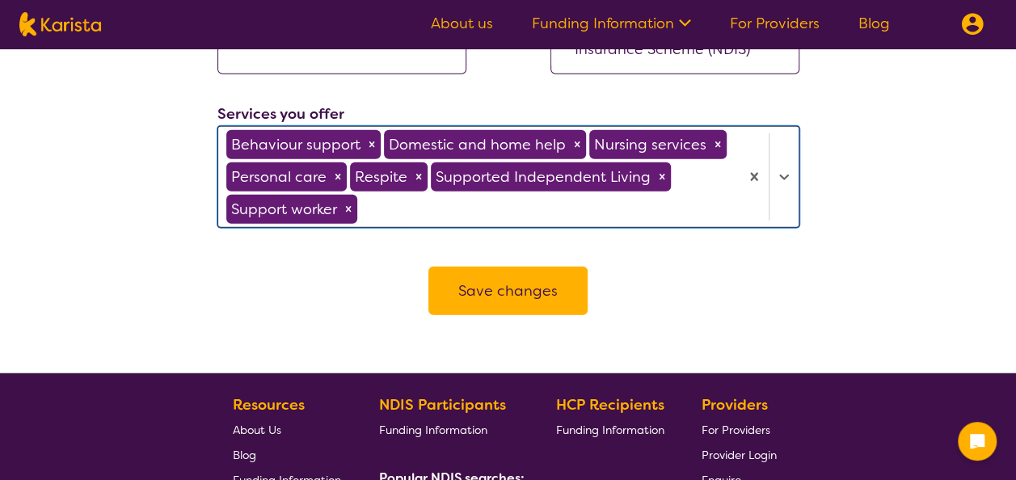
click at [503, 275] on button "Save changes" at bounding box center [507, 291] width 159 height 48
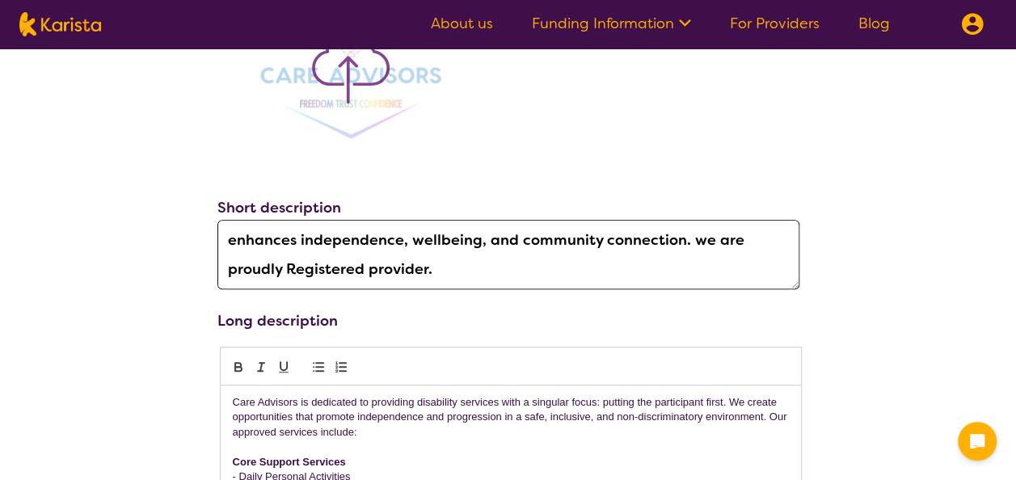
scroll to position [0, 0]
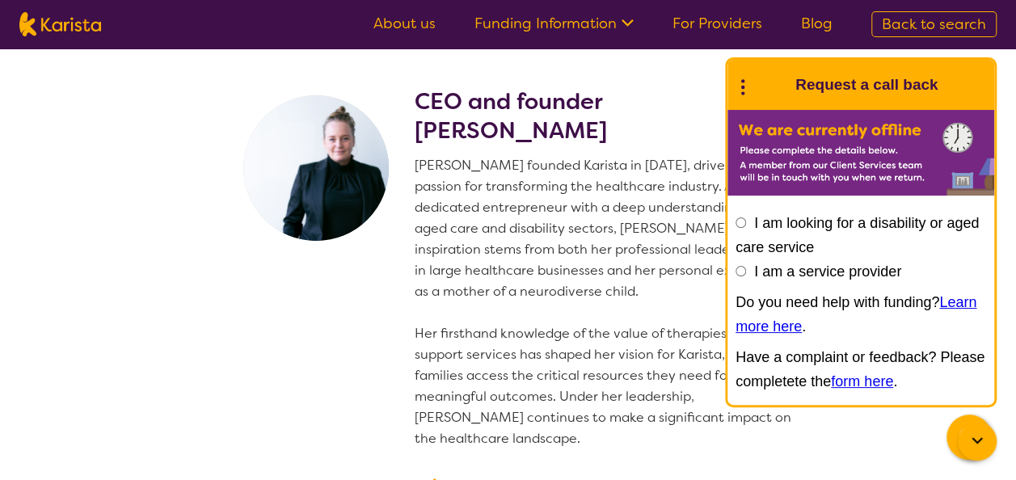
click at [679, 22] on link "For Providers" at bounding box center [718, 23] width 90 height 19
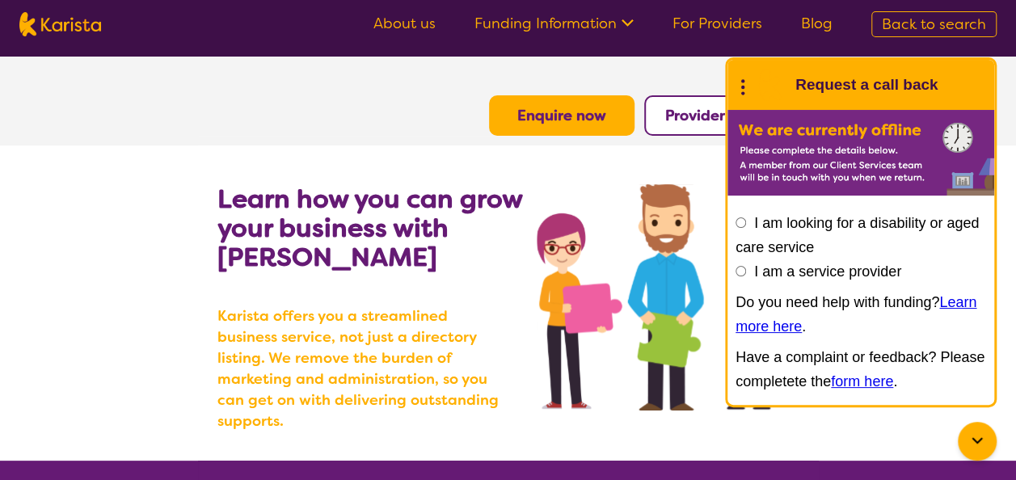
click at [522, 120] on b "Enquire now" at bounding box center [561, 115] width 89 height 19
click at [553, 201] on img at bounding box center [668, 297] width 262 height 226
click at [746, 16] on link "For Providers" at bounding box center [718, 23] width 90 height 19
click at [678, 135] on button "Provider Login" at bounding box center [716, 115] width 145 height 40
click at [686, 100] on button "Provider Login" at bounding box center [716, 115] width 145 height 40
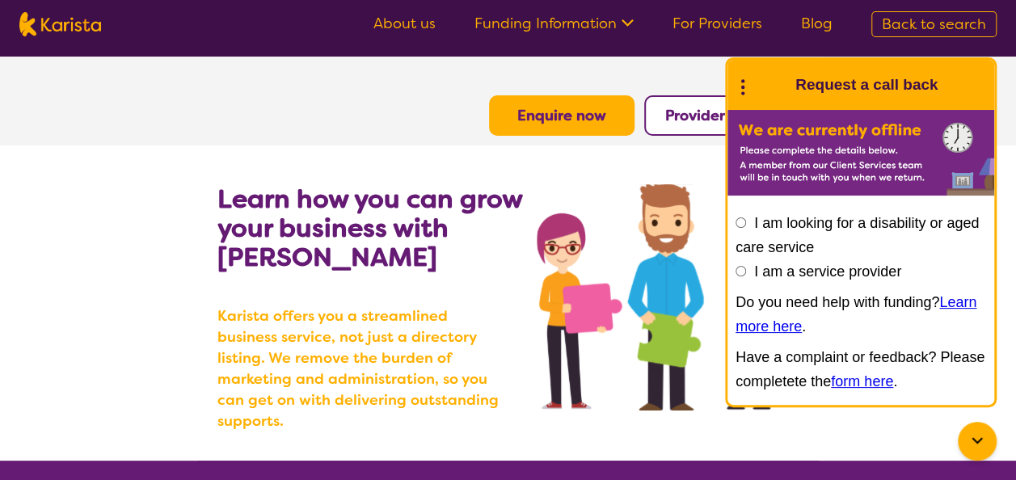
click at [983, 432] on icon at bounding box center [977, 441] width 19 height 19
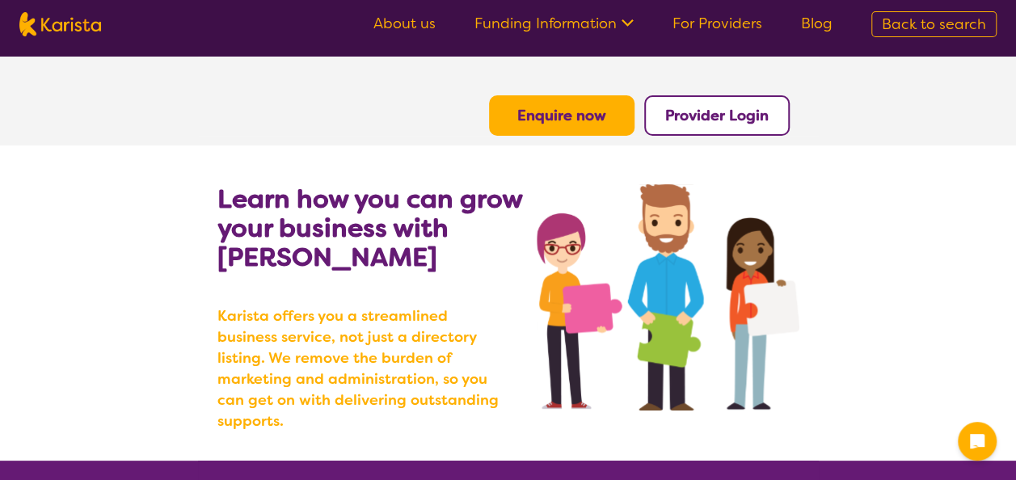
click at [741, 129] on button "Provider Login" at bounding box center [716, 115] width 145 height 40
click at [740, 110] on b "Provider Login" at bounding box center [716, 115] width 103 height 19
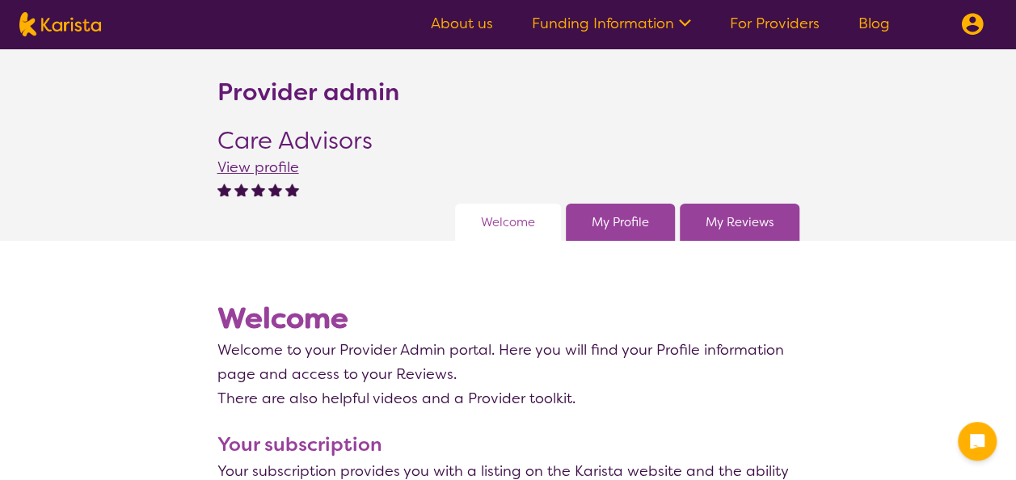
click at [251, 167] on span "View profile" at bounding box center [258, 167] width 82 height 19
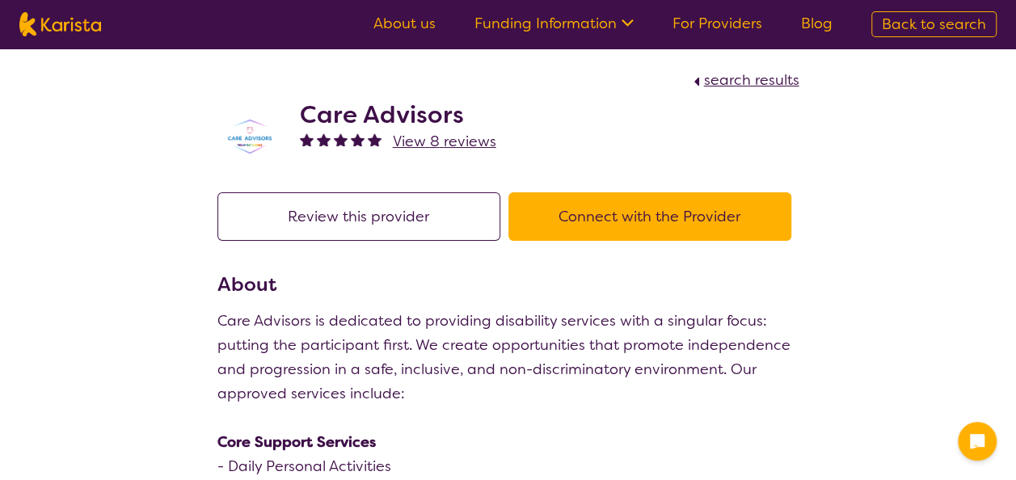
click at [356, 220] on button "Review this provider" at bounding box center [358, 216] width 283 height 48
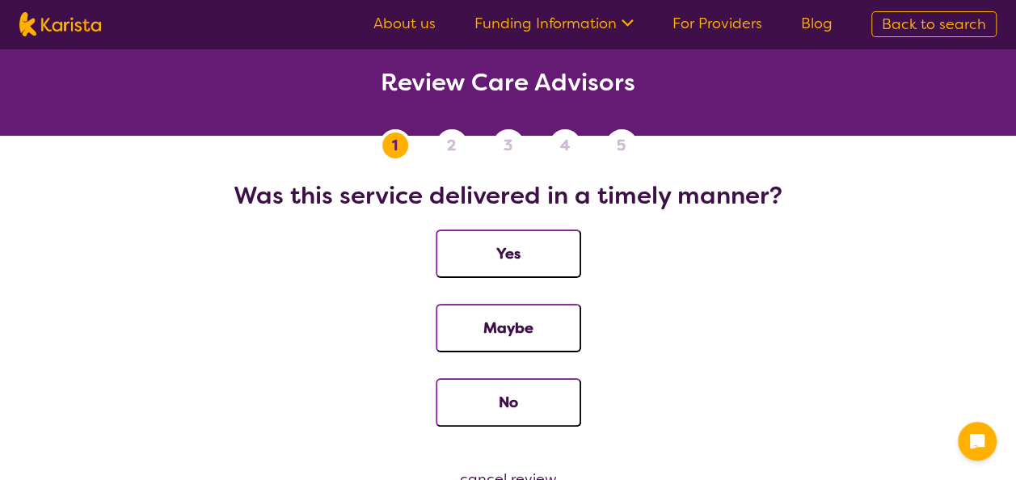
click at [488, 241] on button "Yes" at bounding box center [508, 254] width 145 height 48
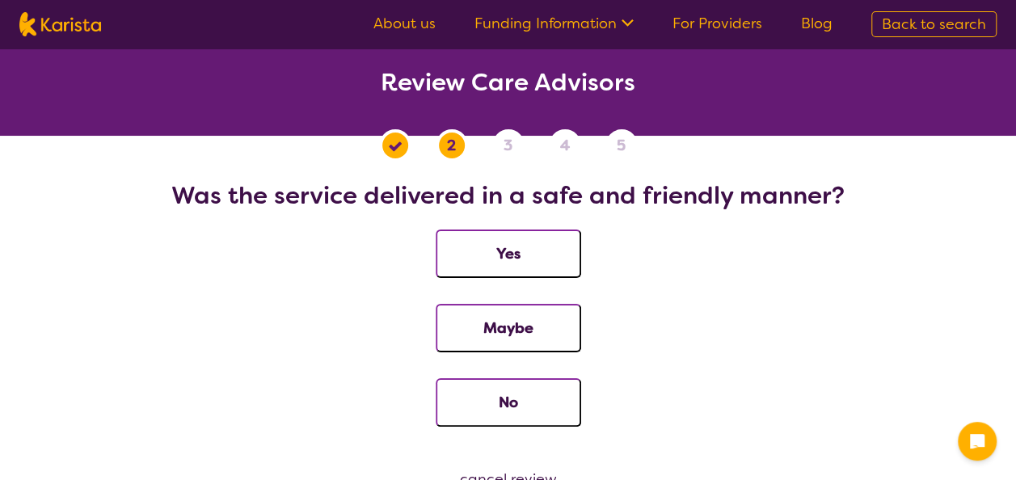
click at [488, 241] on button "Yes" at bounding box center [508, 254] width 145 height 48
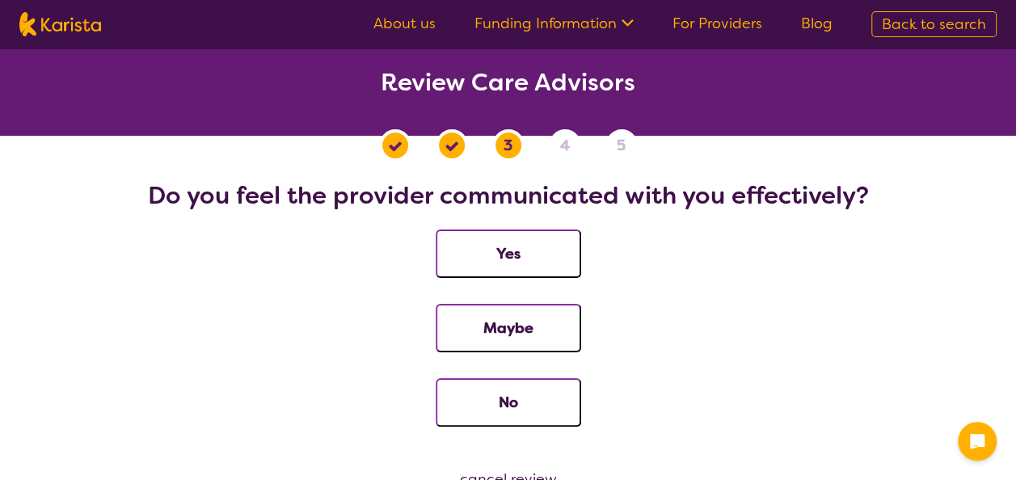
click at [488, 241] on button "Yes" at bounding box center [508, 254] width 145 height 48
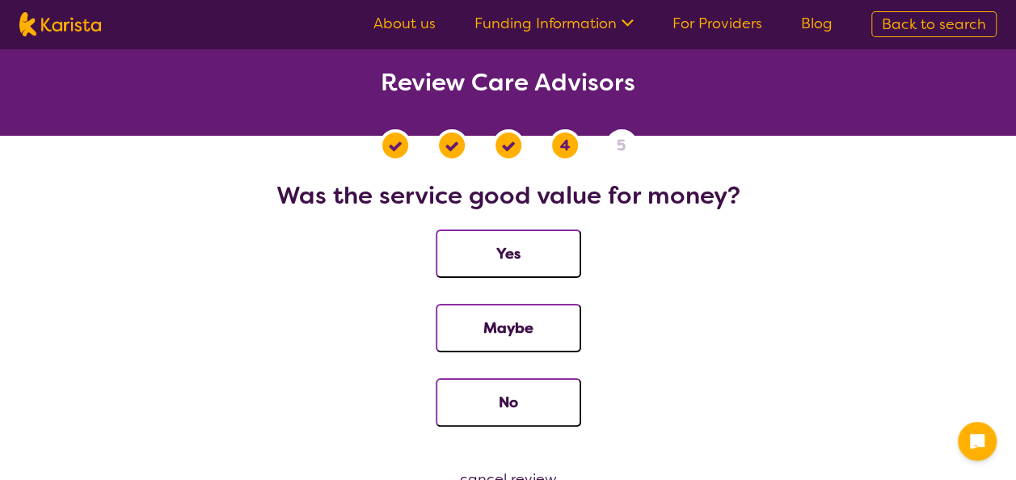
click at [488, 241] on button "Yes" at bounding box center [508, 254] width 145 height 48
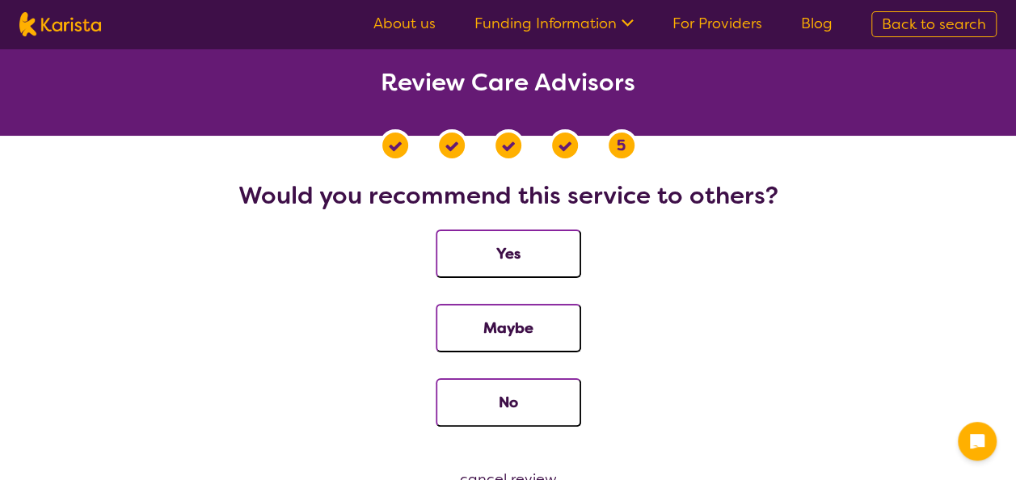
click at [488, 241] on button "Yes" at bounding box center [508, 254] width 145 height 48
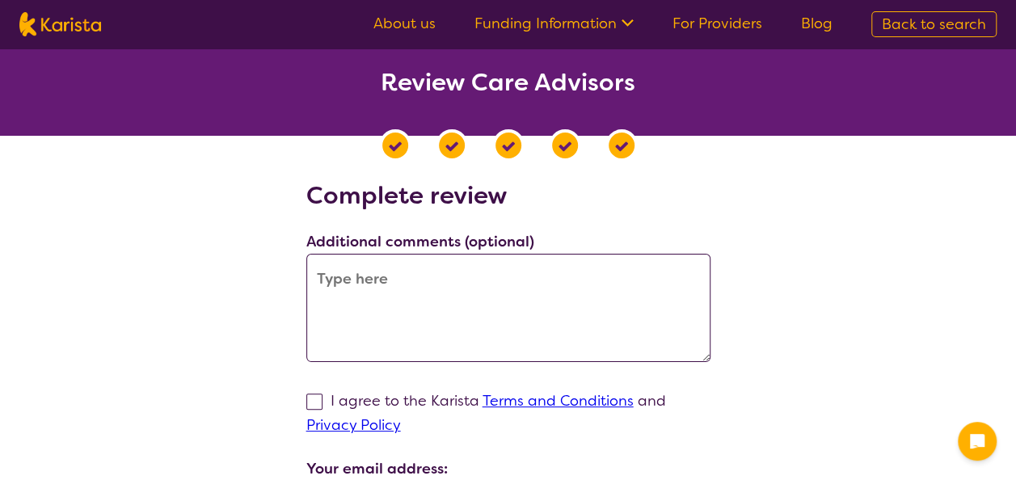
click at [417, 283] on textarea at bounding box center [508, 308] width 404 height 108
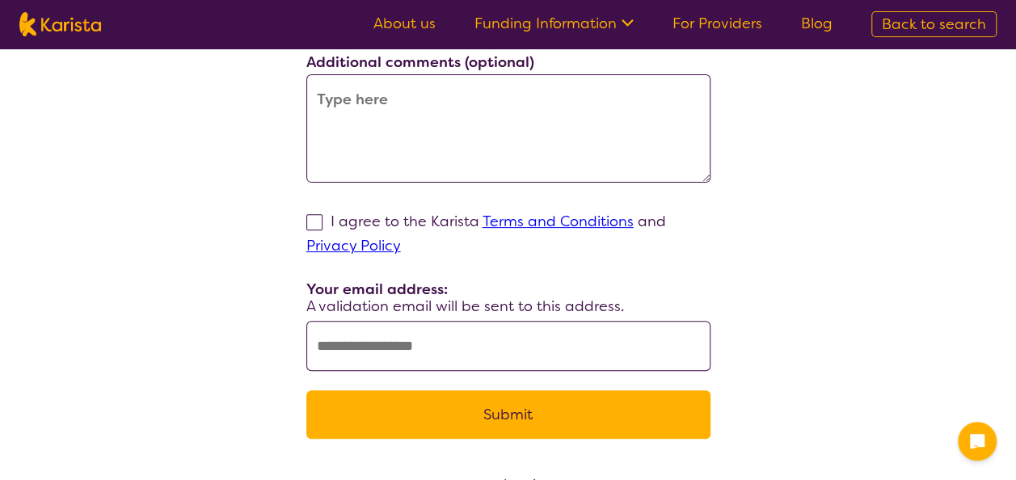
scroll to position [183, 0]
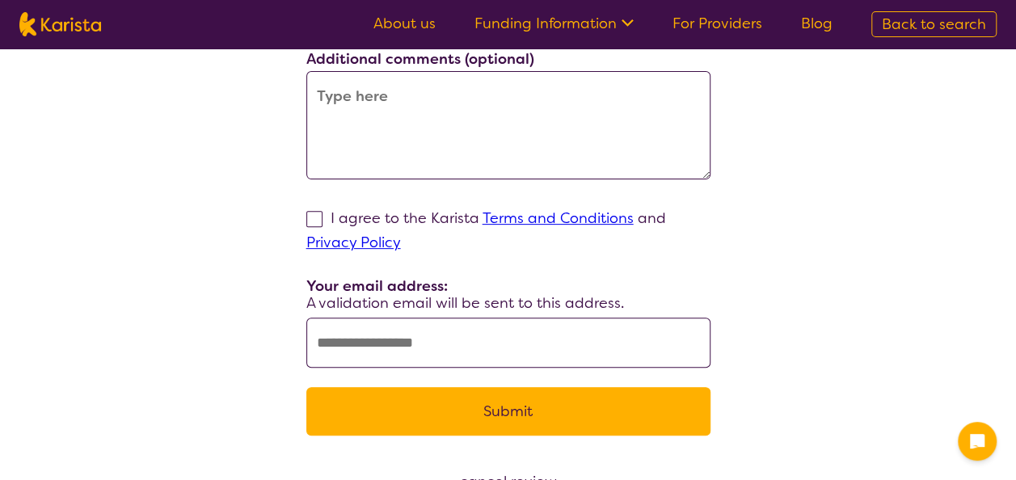
click at [398, 348] on input "text" at bounding box center [508, 343] width 404 height 50
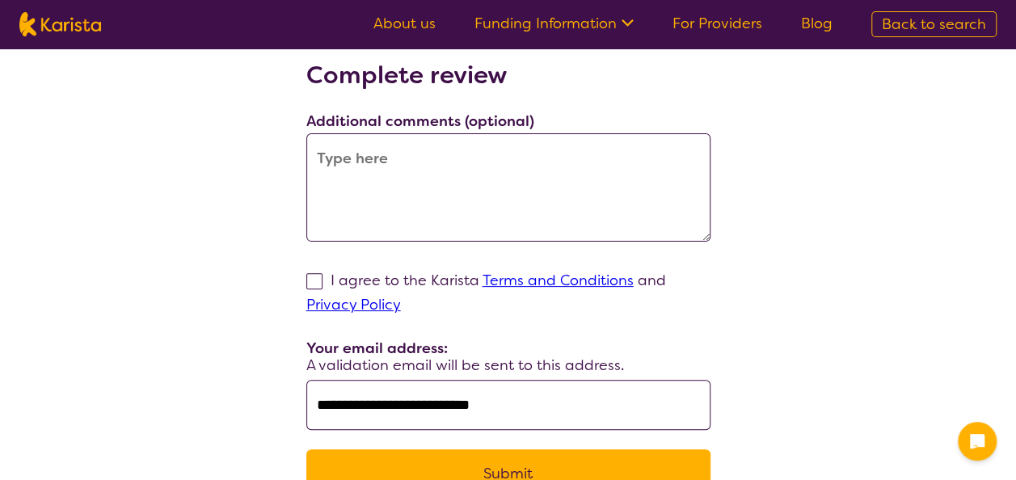
scroll to position [121, 0]
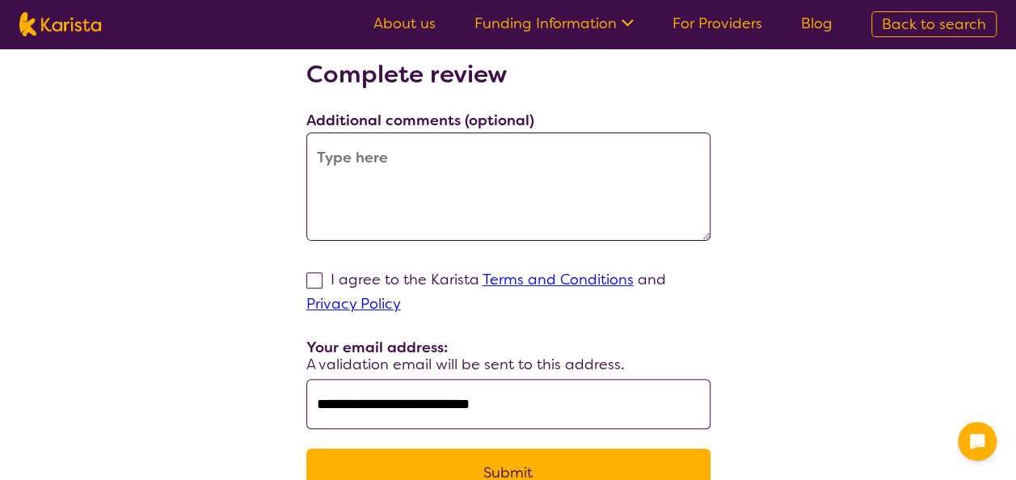
type input "**********"
click at [312, 278] on span at bounding box center [314, 280] width 16 height 16
click at [401, 298] on input "I agree to the Karista Terms and Conditions and Privacy Policy" at bounding box center [406, 303] width 11 height 11
checkbox input "true"
click at [462, 200] on textarea at bounding box center [508, 187] width 404 height 108
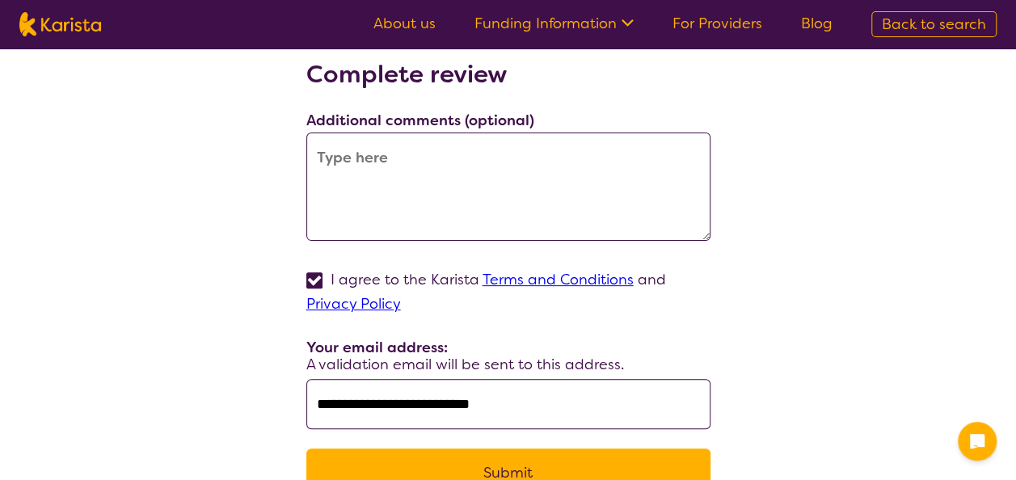
paste textarea "Care Advisors listen to me. Karam and the team know their work, help me choose,…"
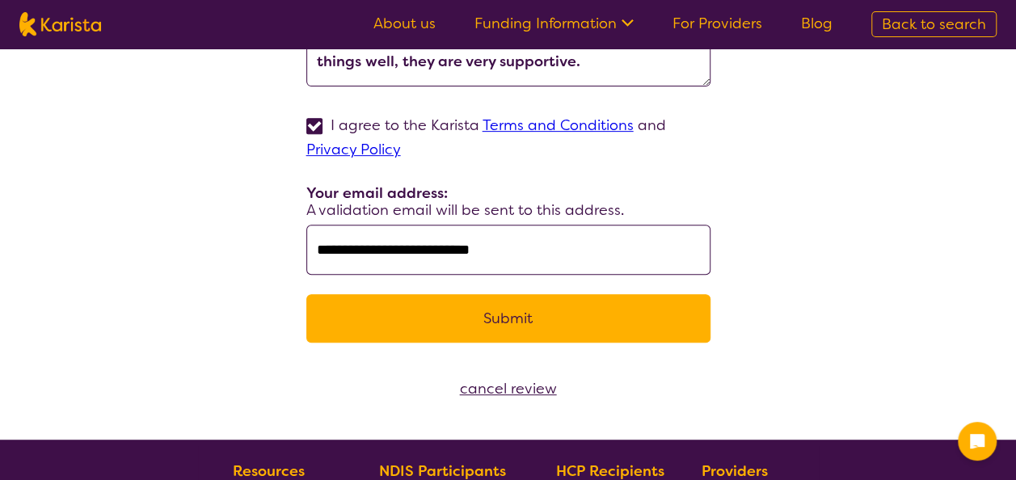
scroll to position [293, 0]
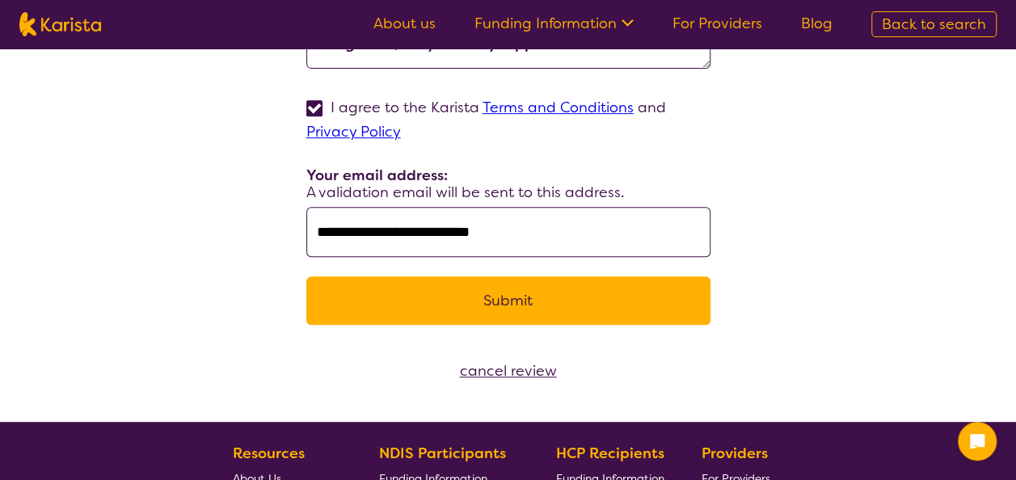
type textarea "Care Advisors listen to me. Karam and the team know their work, help me choose,…"
click at [454, 314] on button "Submit" at bounding box center [508, 300] width 404 height 48
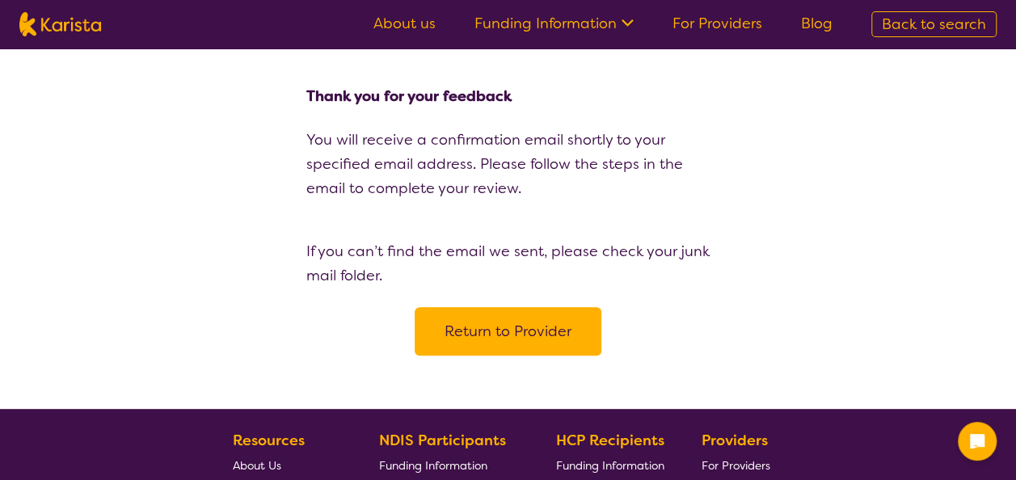
scroll to position [0, 0]
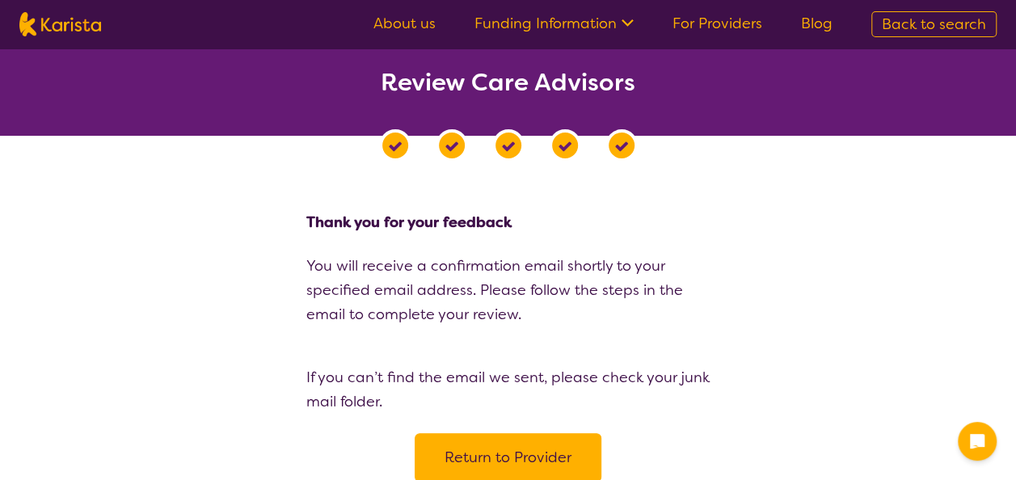
click at [145, 256] on div "Thank you for your feedback You will receive a confirmation email shortly to yo…" at bounding box center [507, 331] width 977 height 301
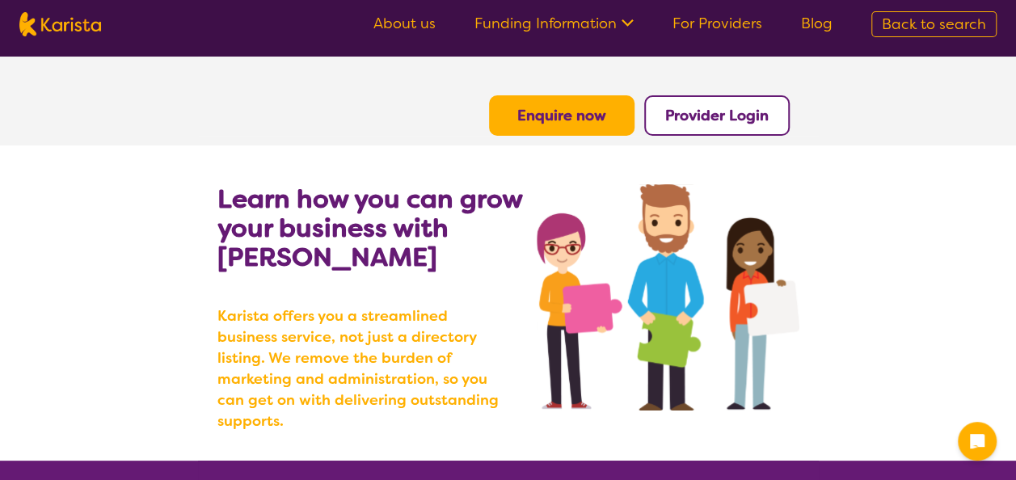
click at [715, 106] on b "Provider Login" at bounding box center [716, 115] width 103 height 19
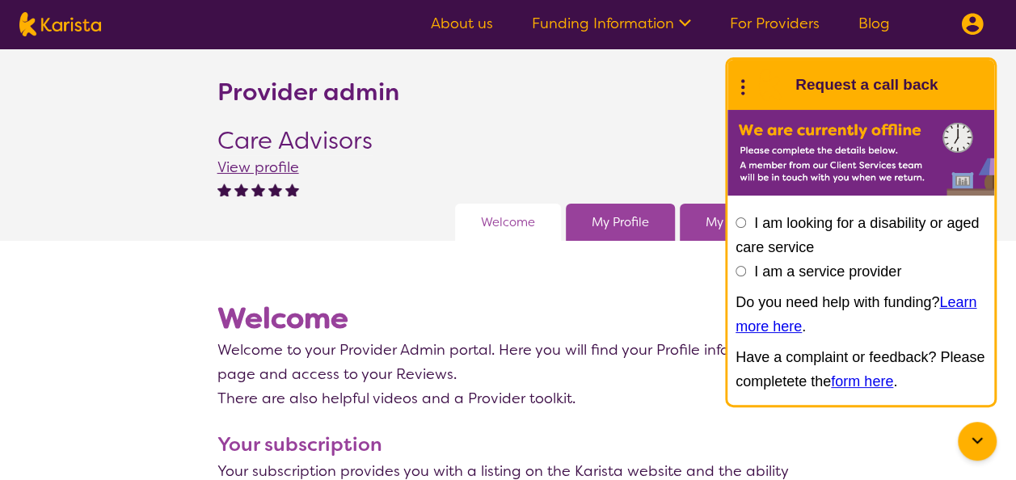
click at [264, 167] on span "View profile" at bounding box center [258, 167] width 82 height 19
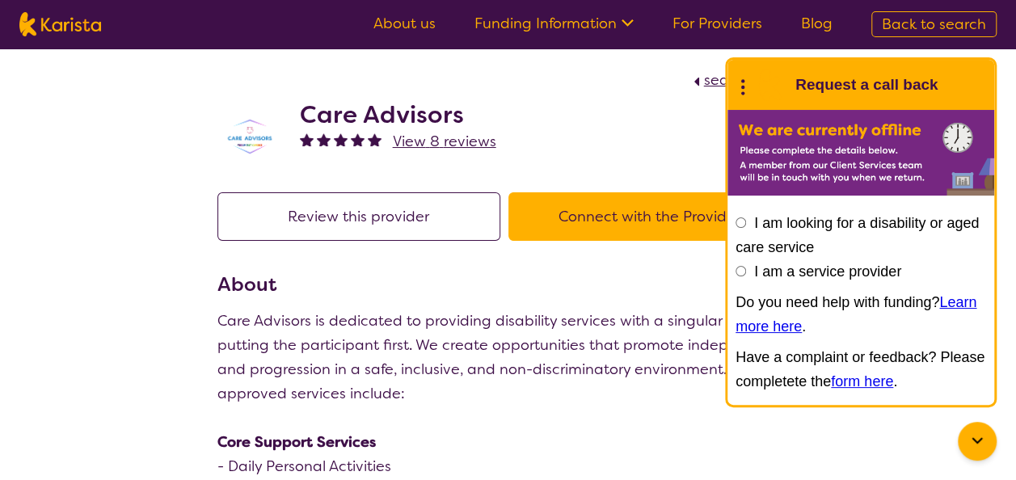
click at [991, 445] on div at bounding box center [977, 441] width 39 height 39
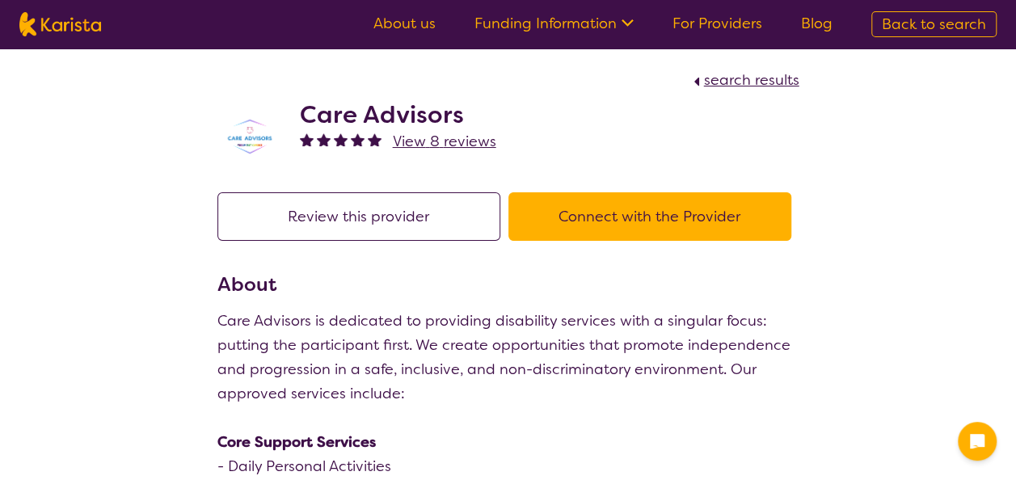
click at [397, 209] on button "Review this provider" at bounding box center [358, 216] width 283 height 48
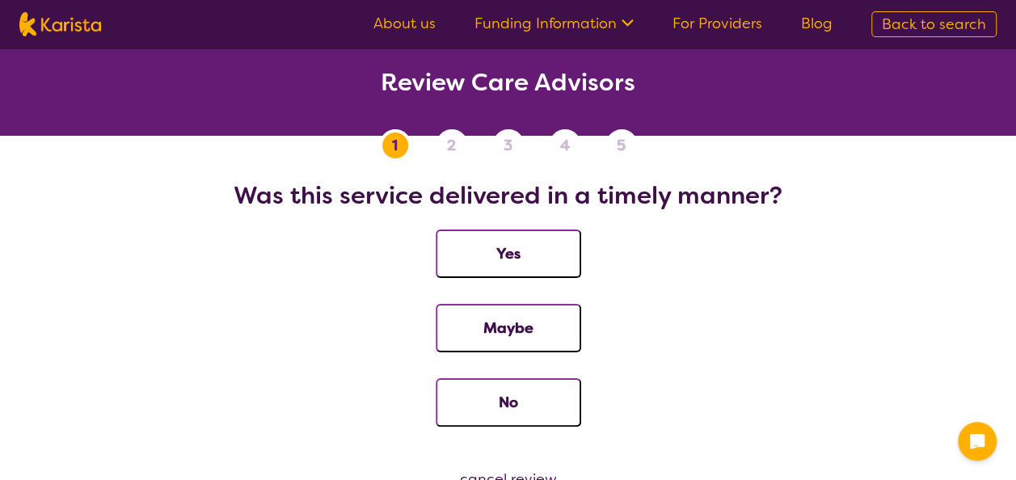
click at [516, 276] on button "Yes" at bounding box center [508, 254] width 145 height 48
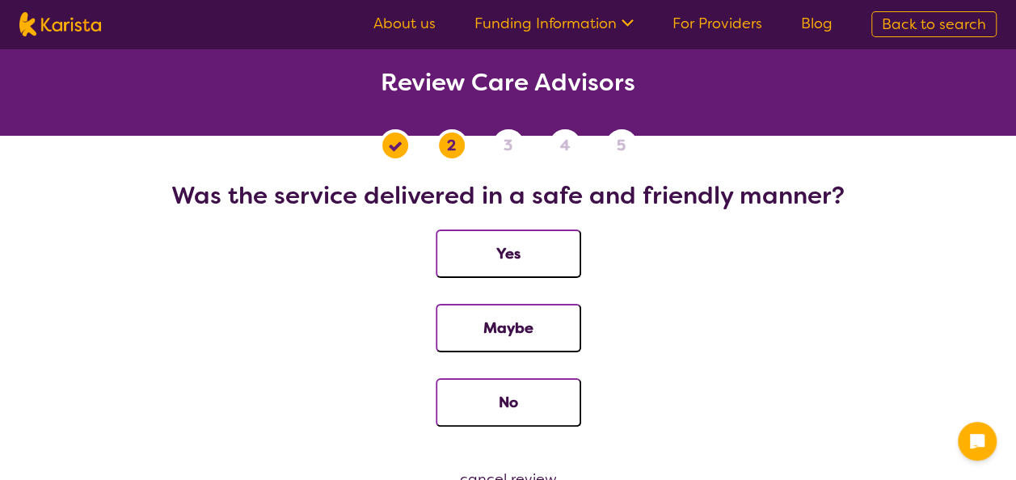
click at [516, 276] on button "Yes" at bounding box center [508, 254] width 145 height 48
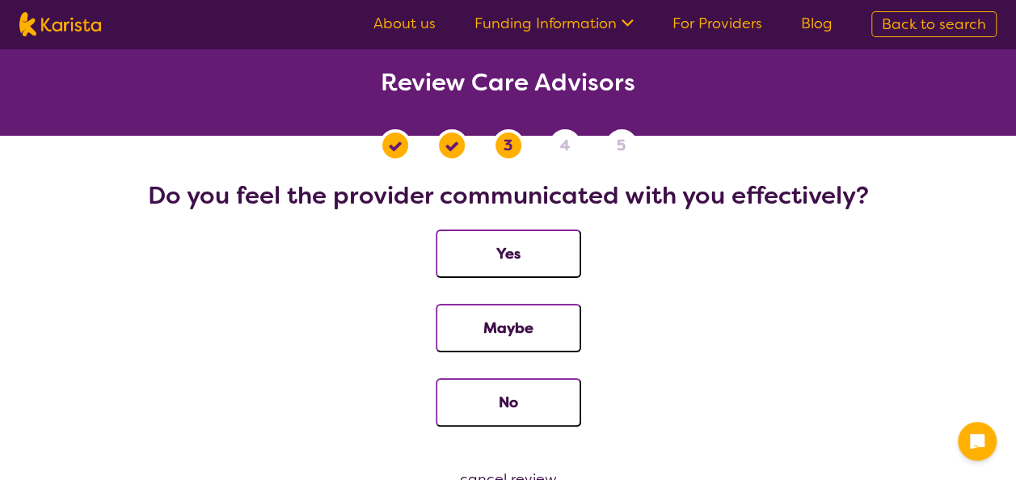
click at [516, 276] on button "Yes" at bounding box center [508, 254] width 145 height 48
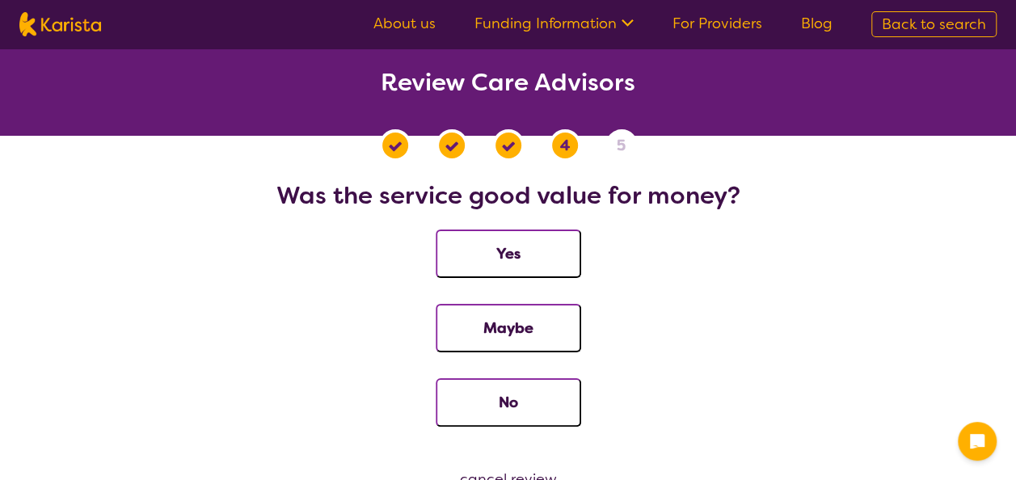
click at [516, 276] on button "Yes" at bounding box center [508, 254] width 145 height 48
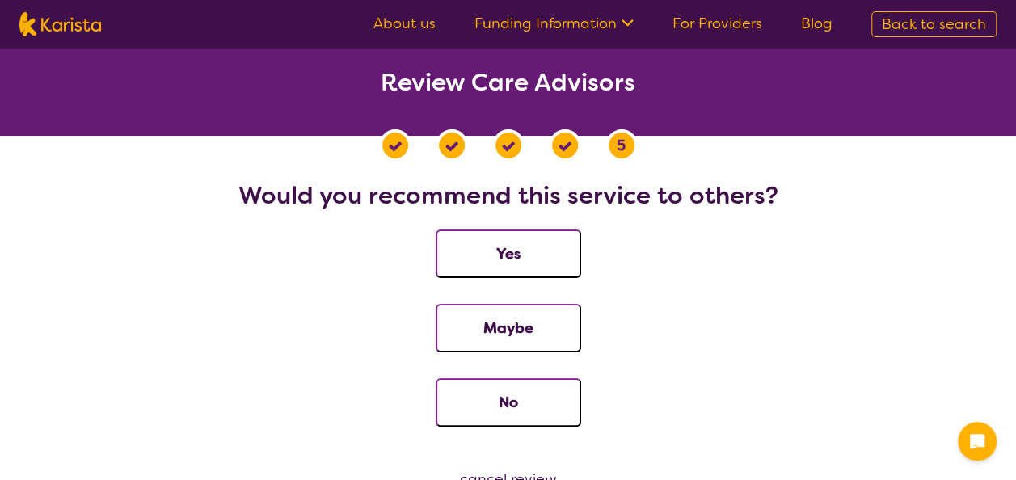
click at [516, 276] on button "Yes" at bounding box center [508, 254] width 145 height 48
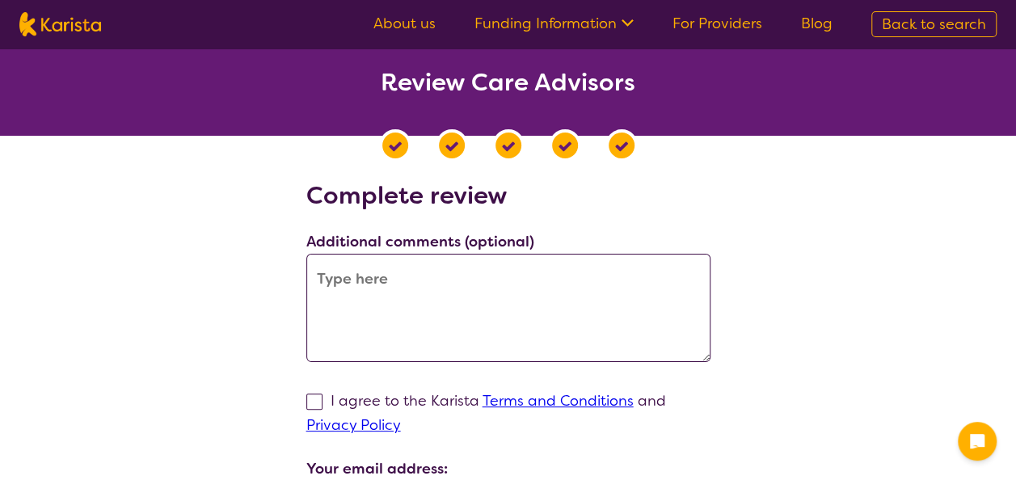
click at [323, 401] on label "I agree to the Karista Terms and Conditions and Privacy Policy" at bounding box center [486, 413] width 360 height 44
click at [401, 420] on input "I agree to the Karista Terms and Conditions and Privacy Policy" at bounding box center [406, 425] width 11 height 11
checkbox input "true"
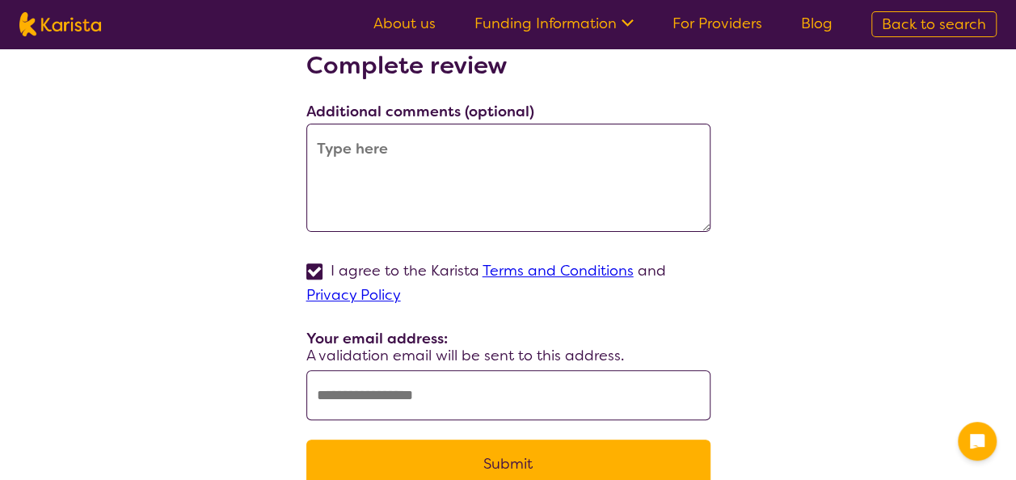
scroll to position [134, 0]
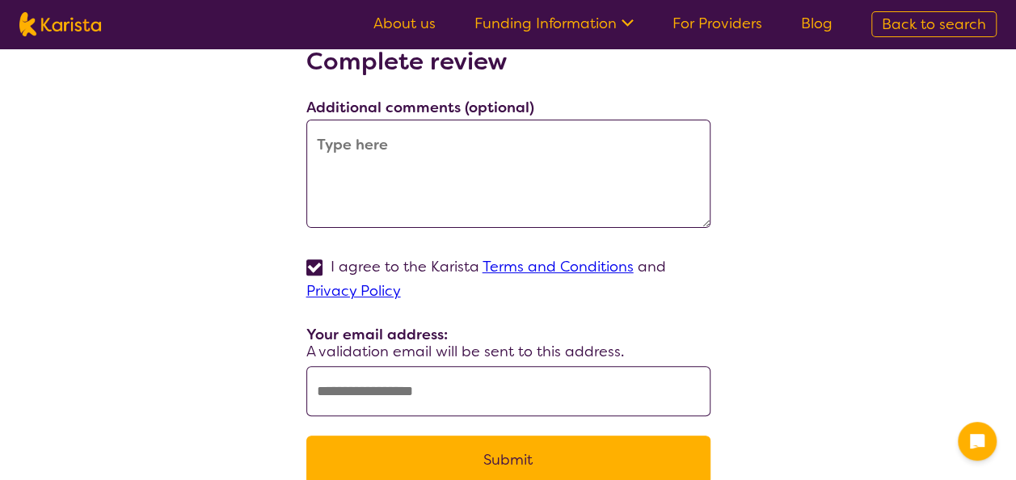
click at [356, 386] on input "text" at bounding box center [508, 391] width 404 height 50
type input "**********"
click at [491, 470] on button "Submit" at bounding box center [508, 460] width 404 height 48
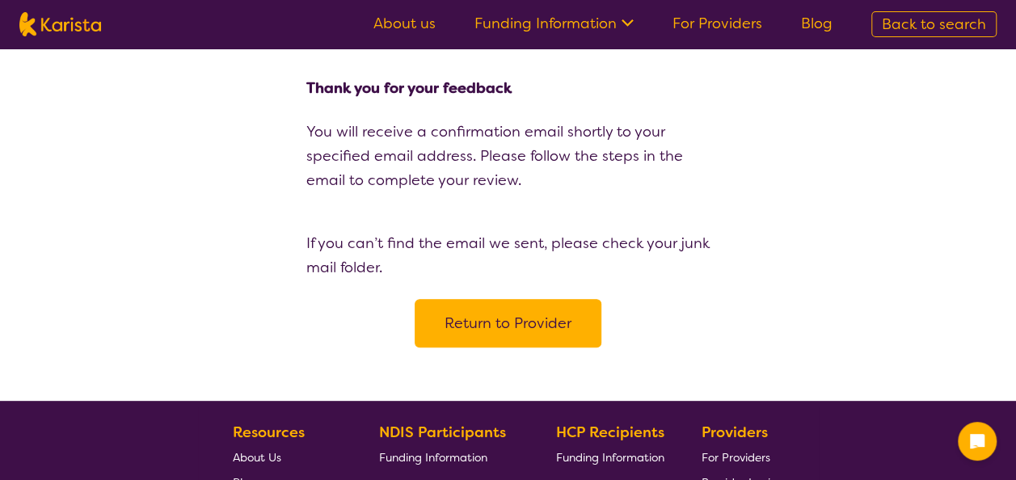
click at [470, 343] on button "Return to Provider" at bounding box center [508, 323] width 187 height 48
